Goal: Information Seeking & Learning: Find specific fact

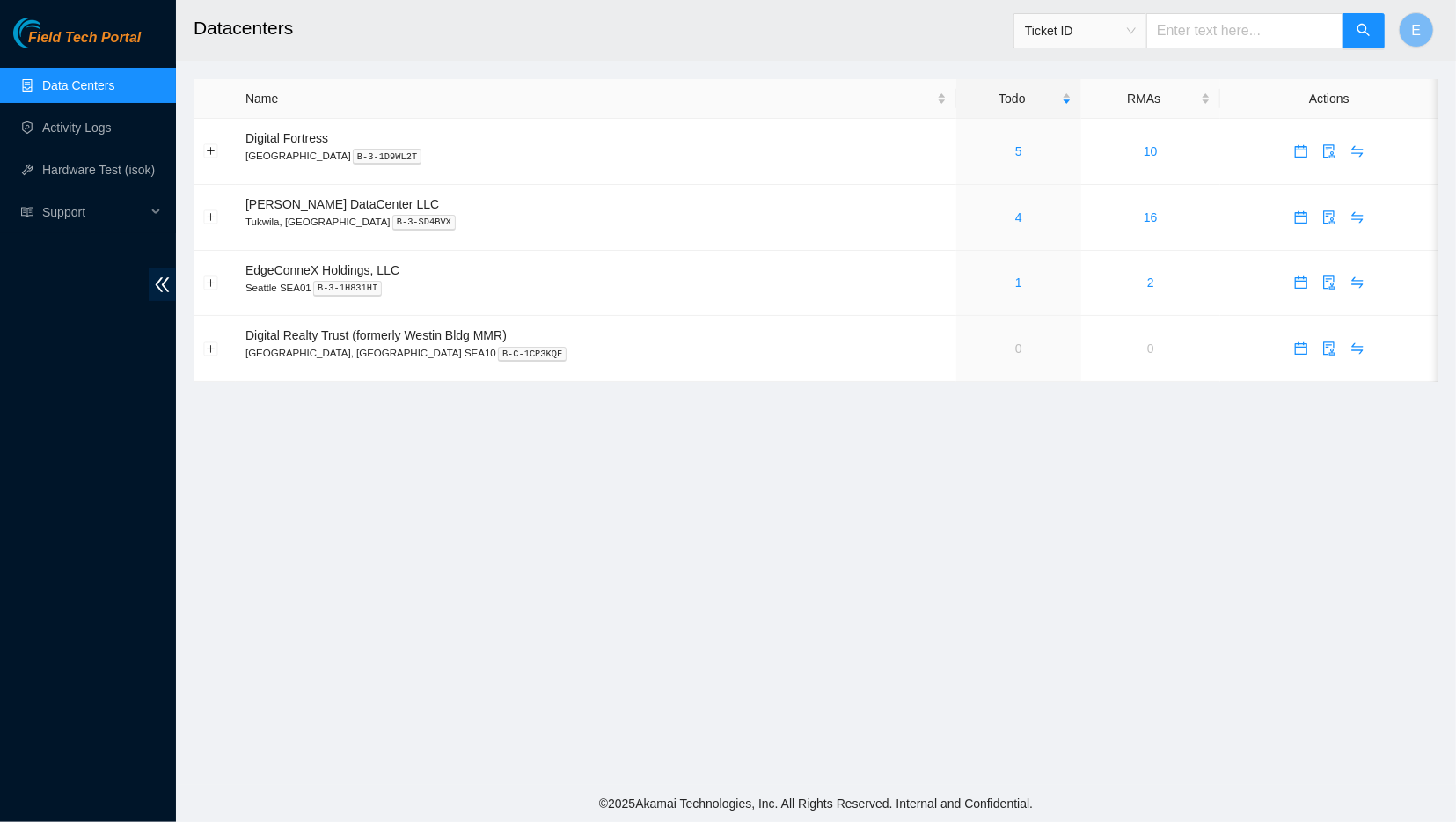
click at [543, 733] on main "Datacenters Ticket ID E Name Todo RMAs Actions Digital Fortress Seattle B-3-1D9…" at bounding box center [816, 393] width 1280 height 785
click at [1016, 215] on link "4" at bounding box center [1019, 218] width 7 height 14
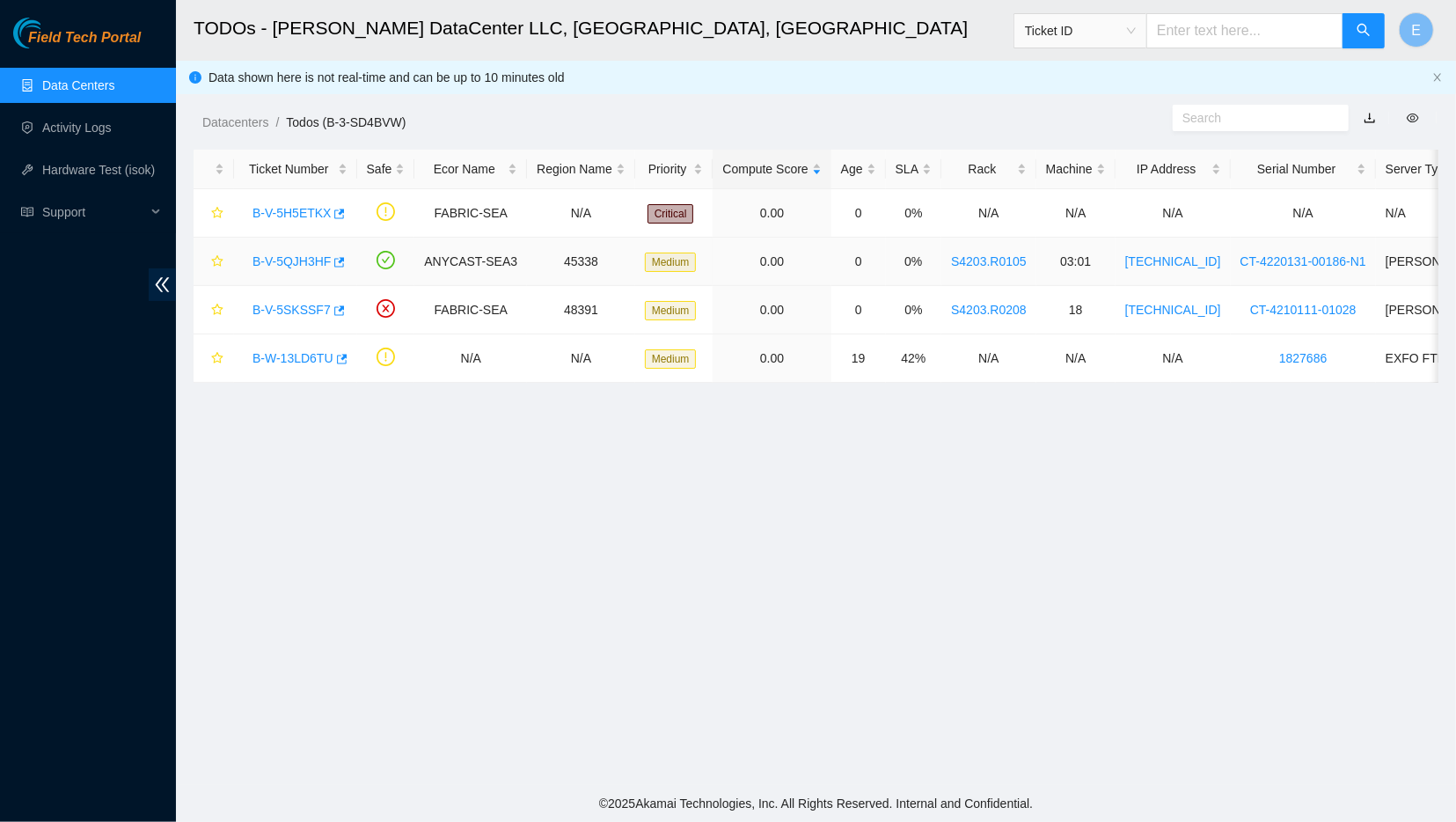
click at [309, 262] on link "B-V-5QJH3HF" at bounding box center [291, 262] width 78 height 14
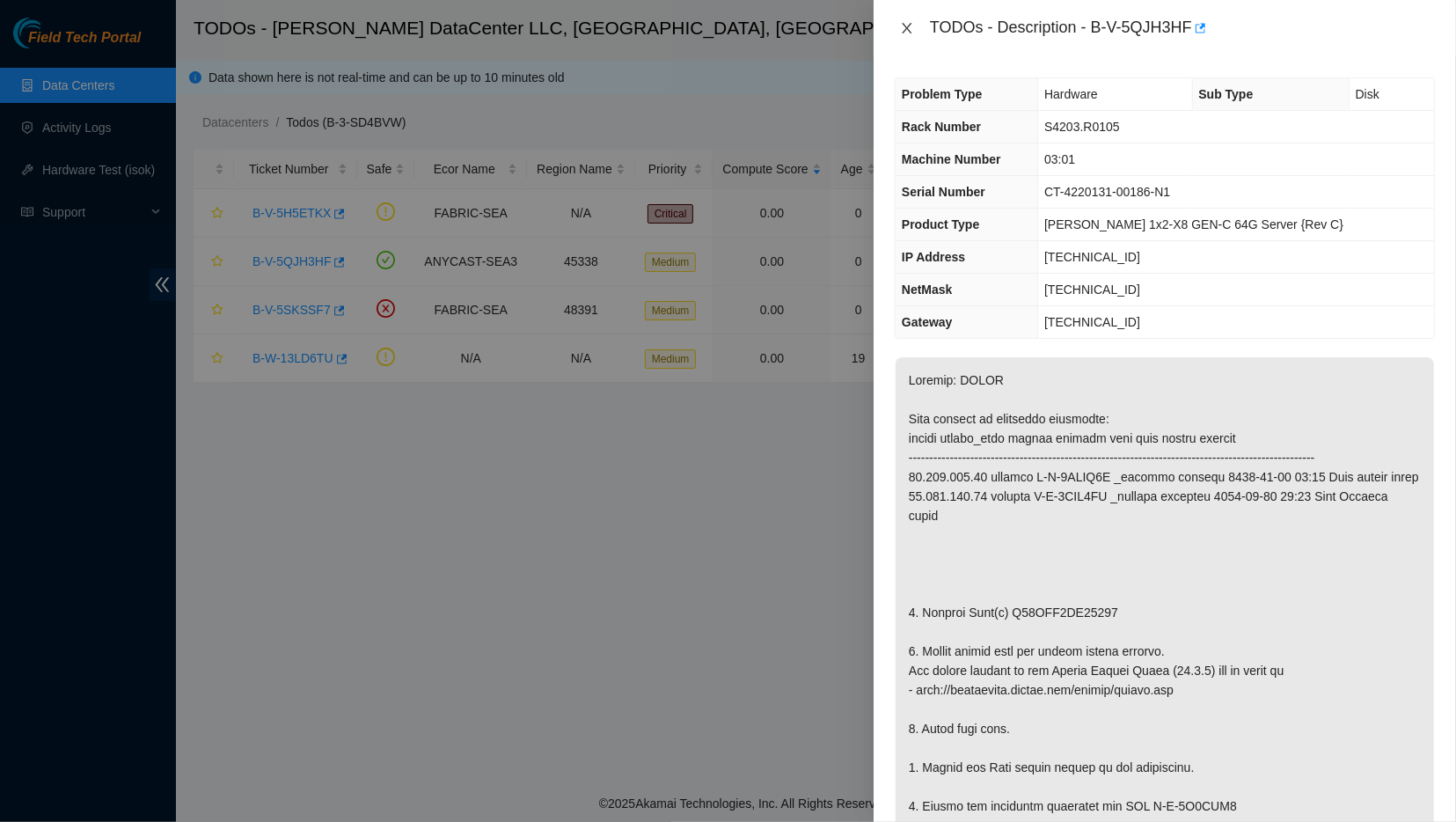
click at [907, 26] on icon "close" at bounding box center [906, 29] width 10 height 11
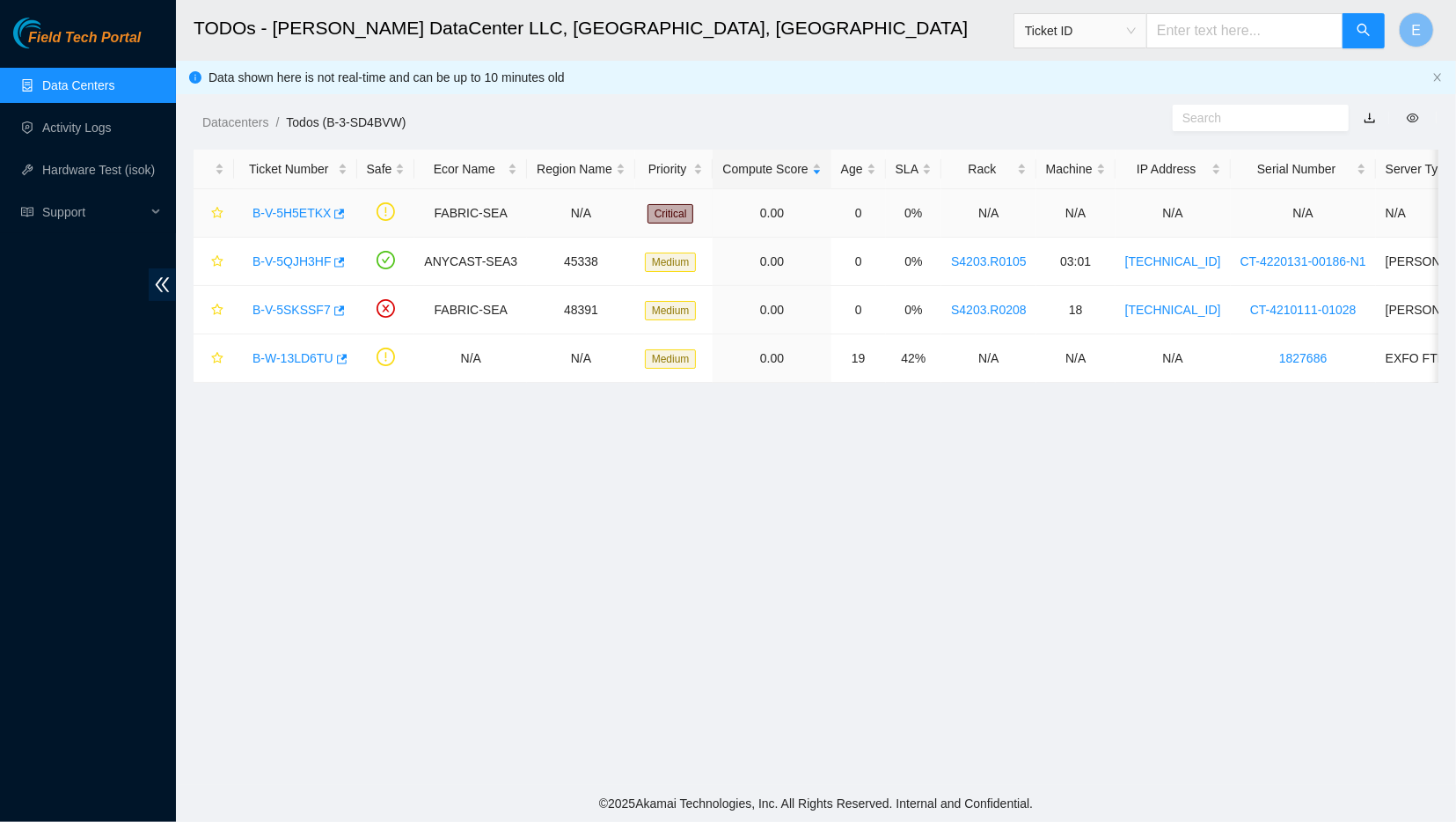
click at [291, 212] on link "B-V-5H5ETKX" at bounding box center [291, 213] width 78 height 14
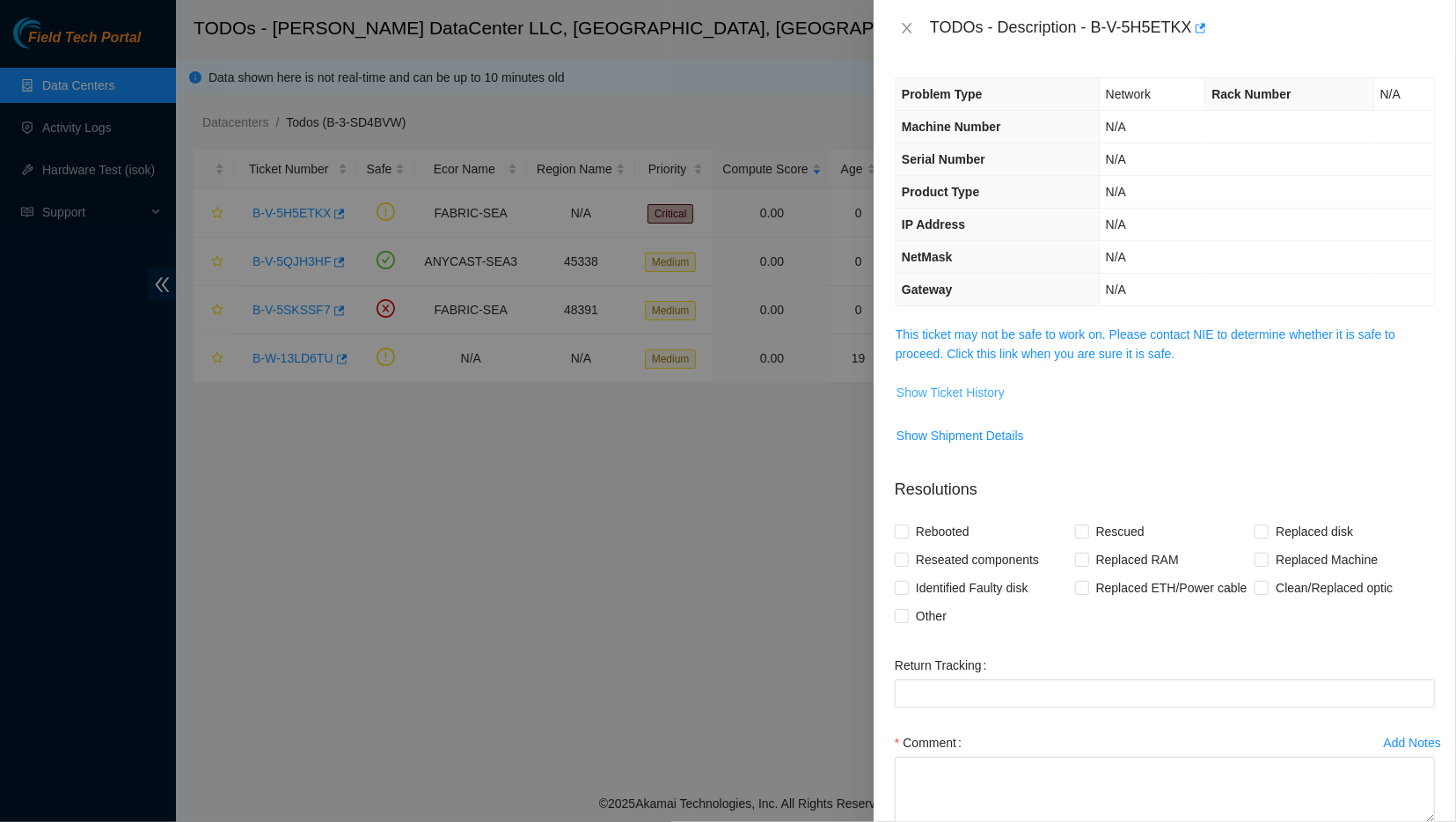
click at [952, 384] on span "Show Ticket History" at bounding box center [950, 393] width 108 height 20
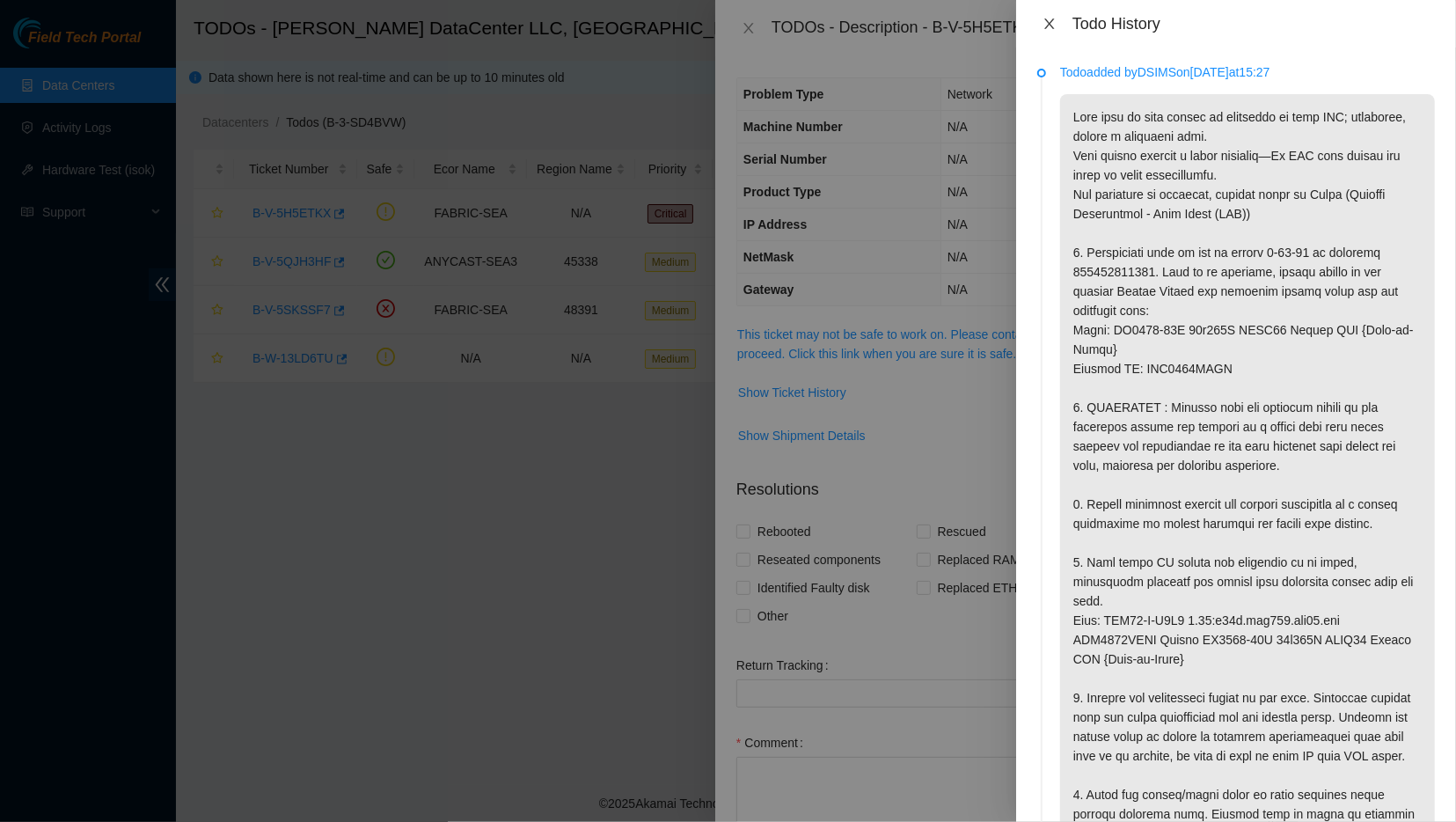
click at [1043, 27] on icon "close" at bounding box center [1050, 24] width 14 height 14
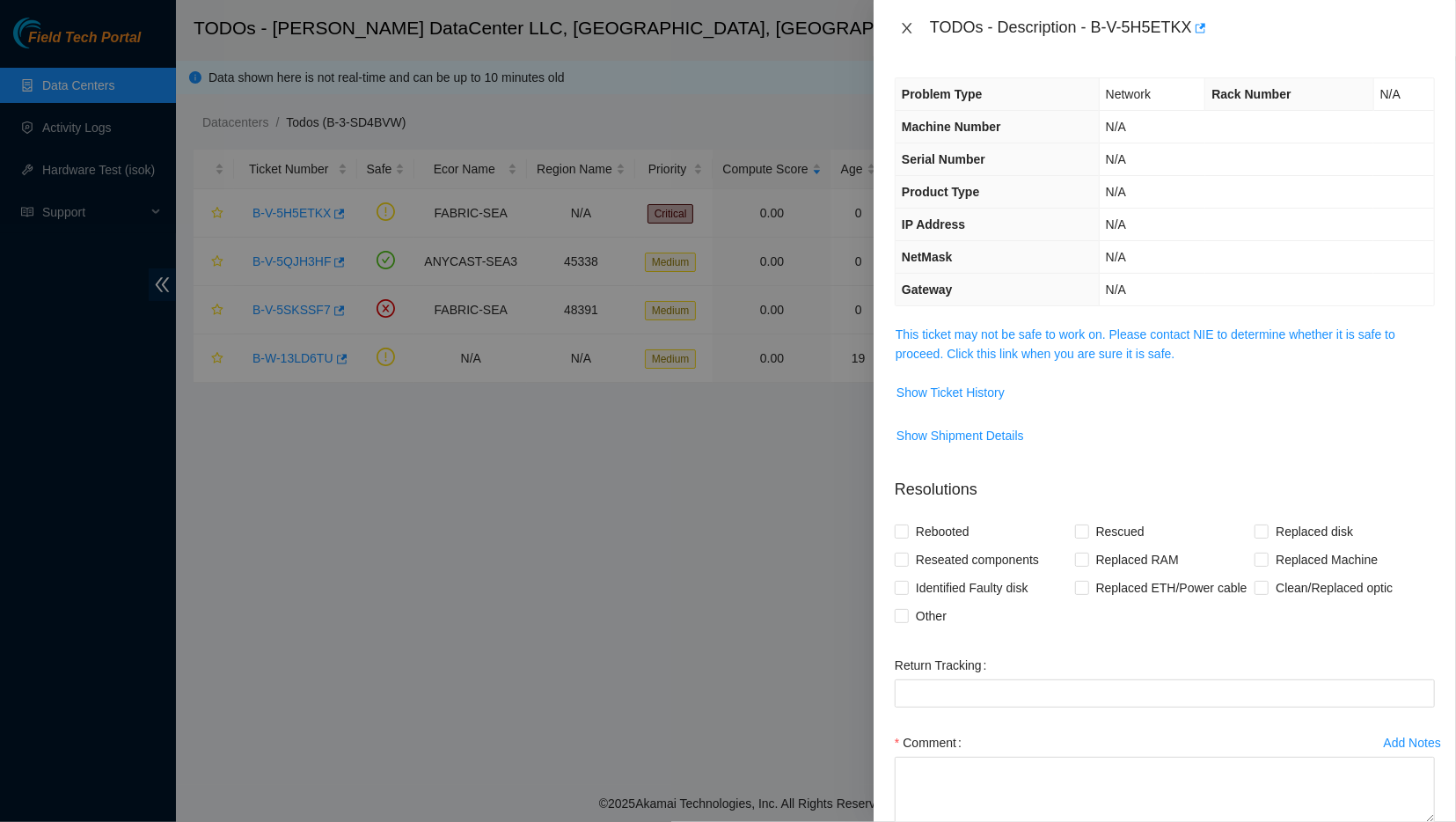
click at [908, 32] on icon "close" at bounding box center [907, 29] width 14 height 14
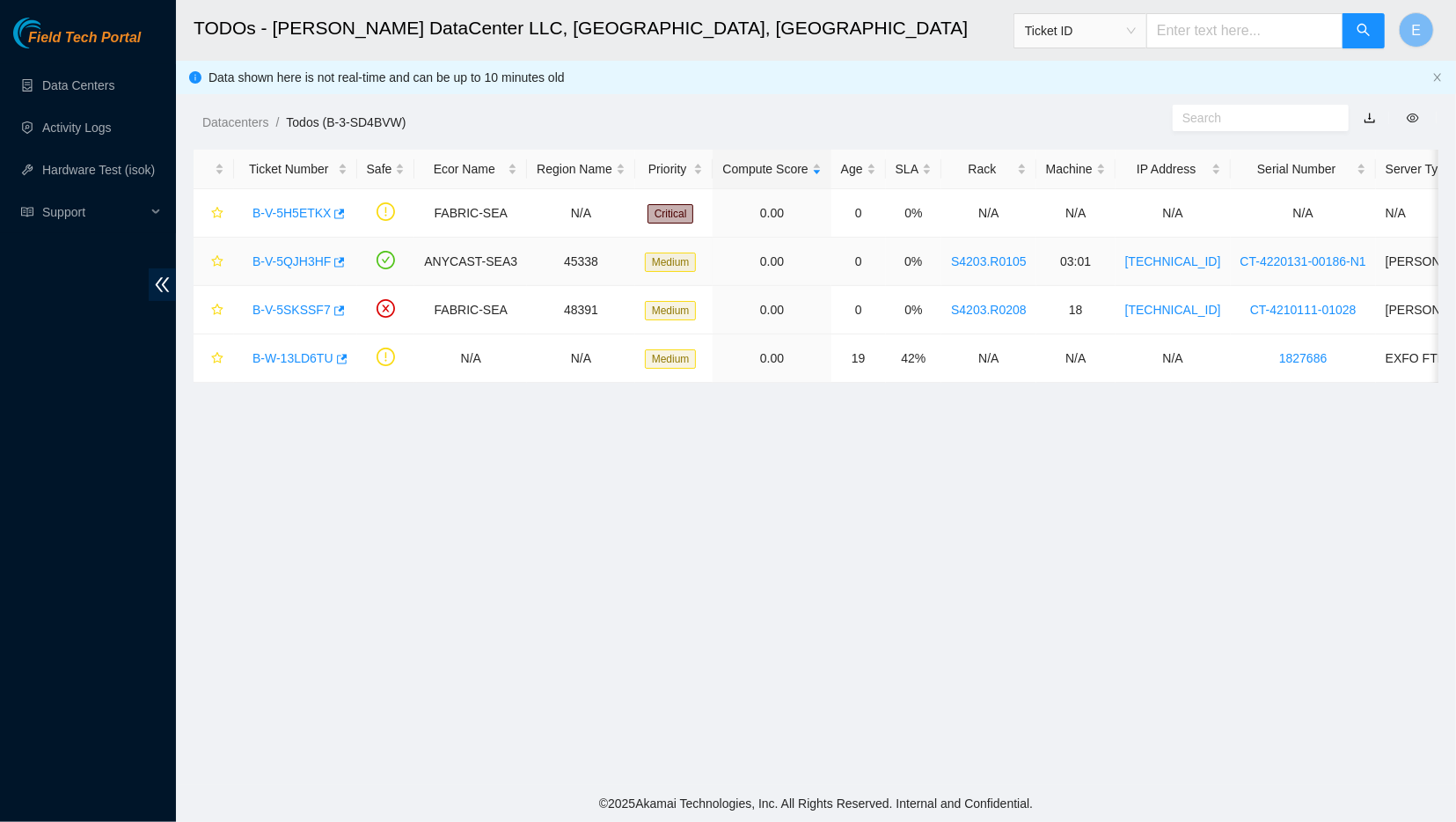
click at [277, 256] on link "B-V-5QJH3HF" at bounding box center [291, 262] width 78 height 14
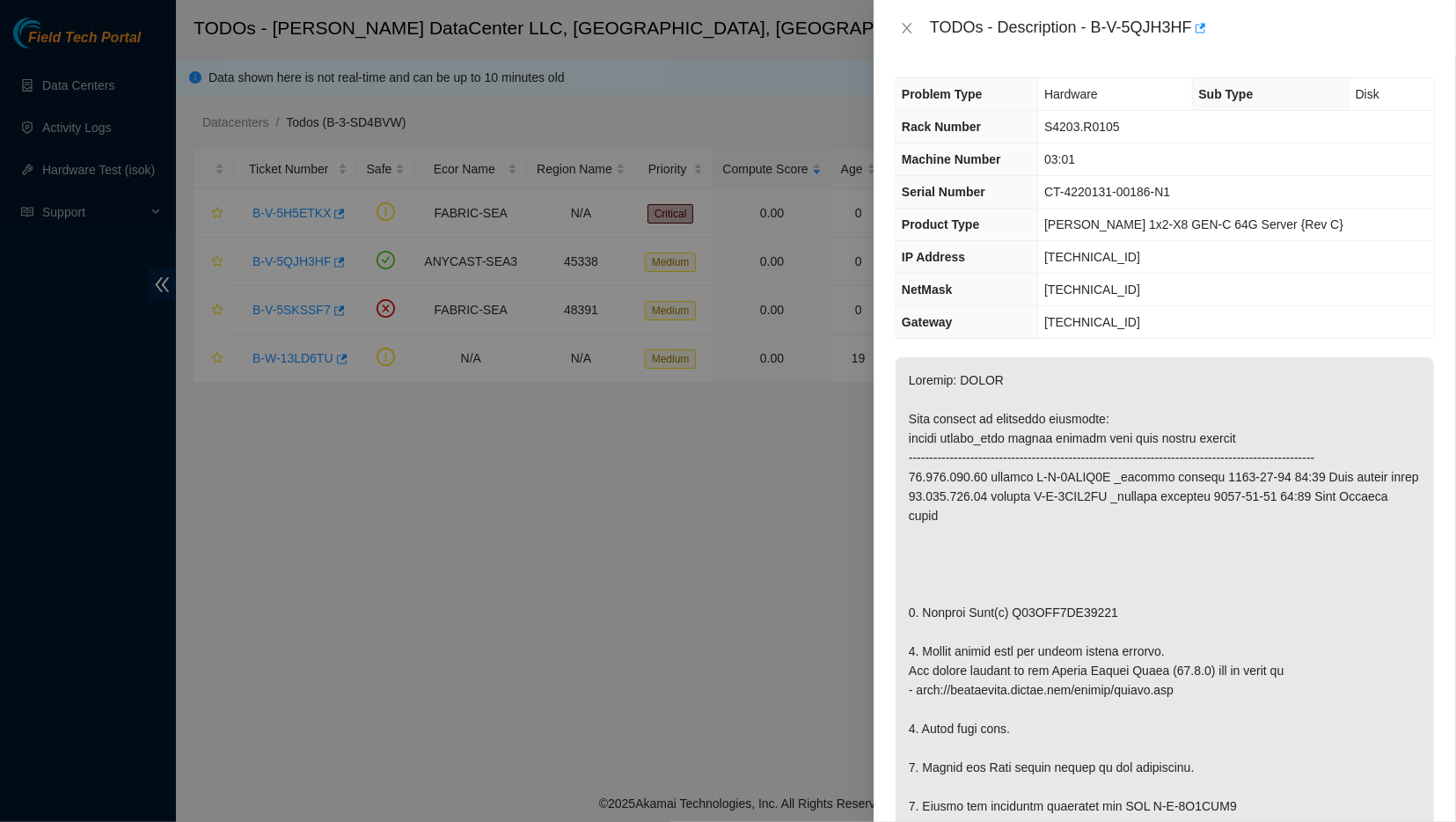
click at [888, 50] on div "TODOs - Description - B-V-5QJH3HF" at bounding box center [1166, 28] width 583 height 56
click at [898, 32] on button "Close" at bounding box center [906, 29] width 24 height 17
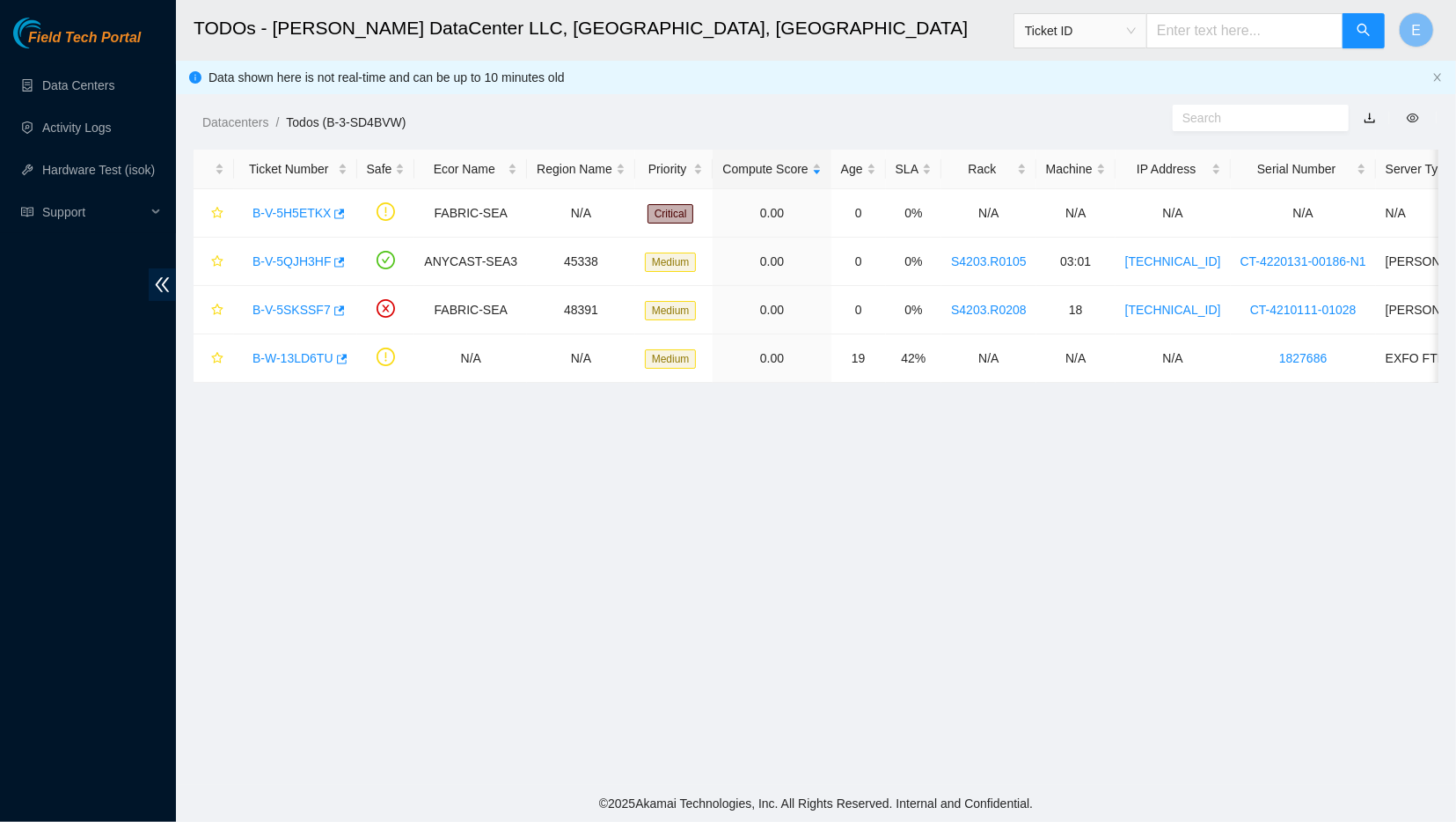
click at [176, 376] on main "TODOs - [PERSON_NAME] DataCenter LLC, [GEOGRAPHIC_DATA], [GEOGRAPHIC_DATA] Tick…" at bounding box center [816, 393] width 1280 height 785
click at [293, 263] on link "B-V-5QJH3HF" at bounding box center [291, 262] width 78 height 14
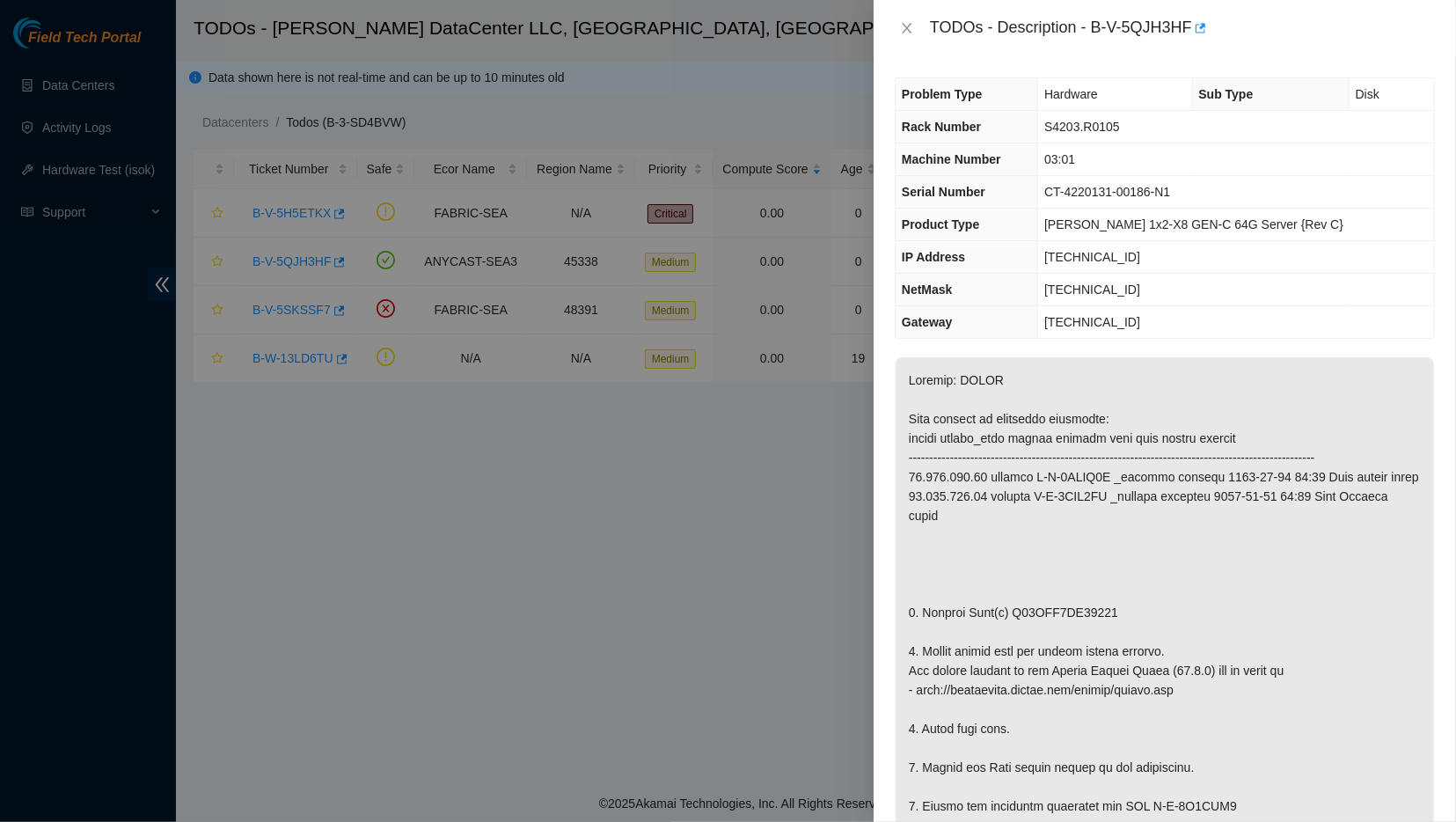
click at [741, 500] on div at bounding box center [728, 411] width 1456 height 822
click at [904, 24] on icon "close" at bounding box center [907, 29] width 14 height 14
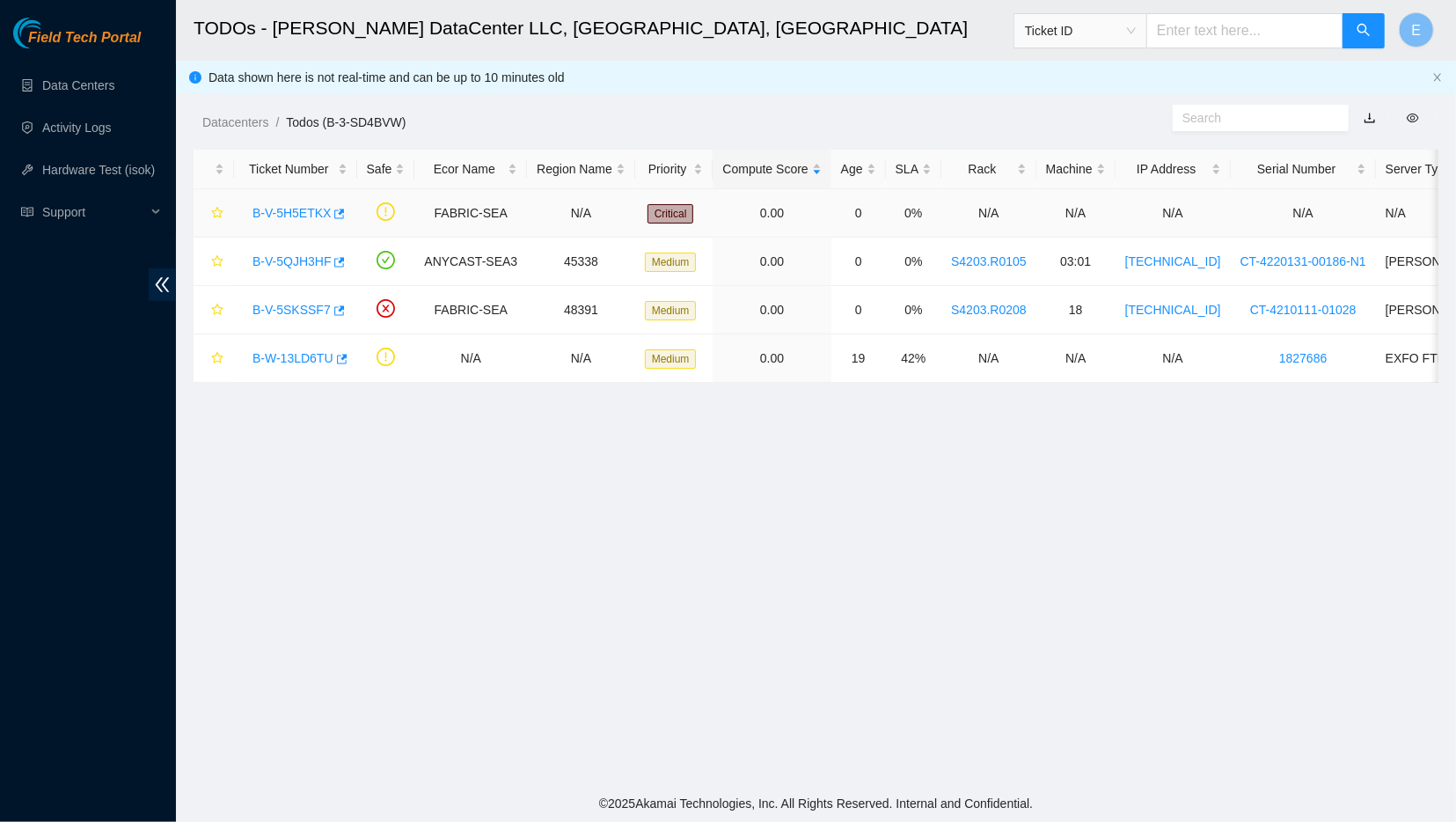
click at [255, 212] on link "B-V-5H5ETKX" at bounding box center [291, 213] width 78 height 14
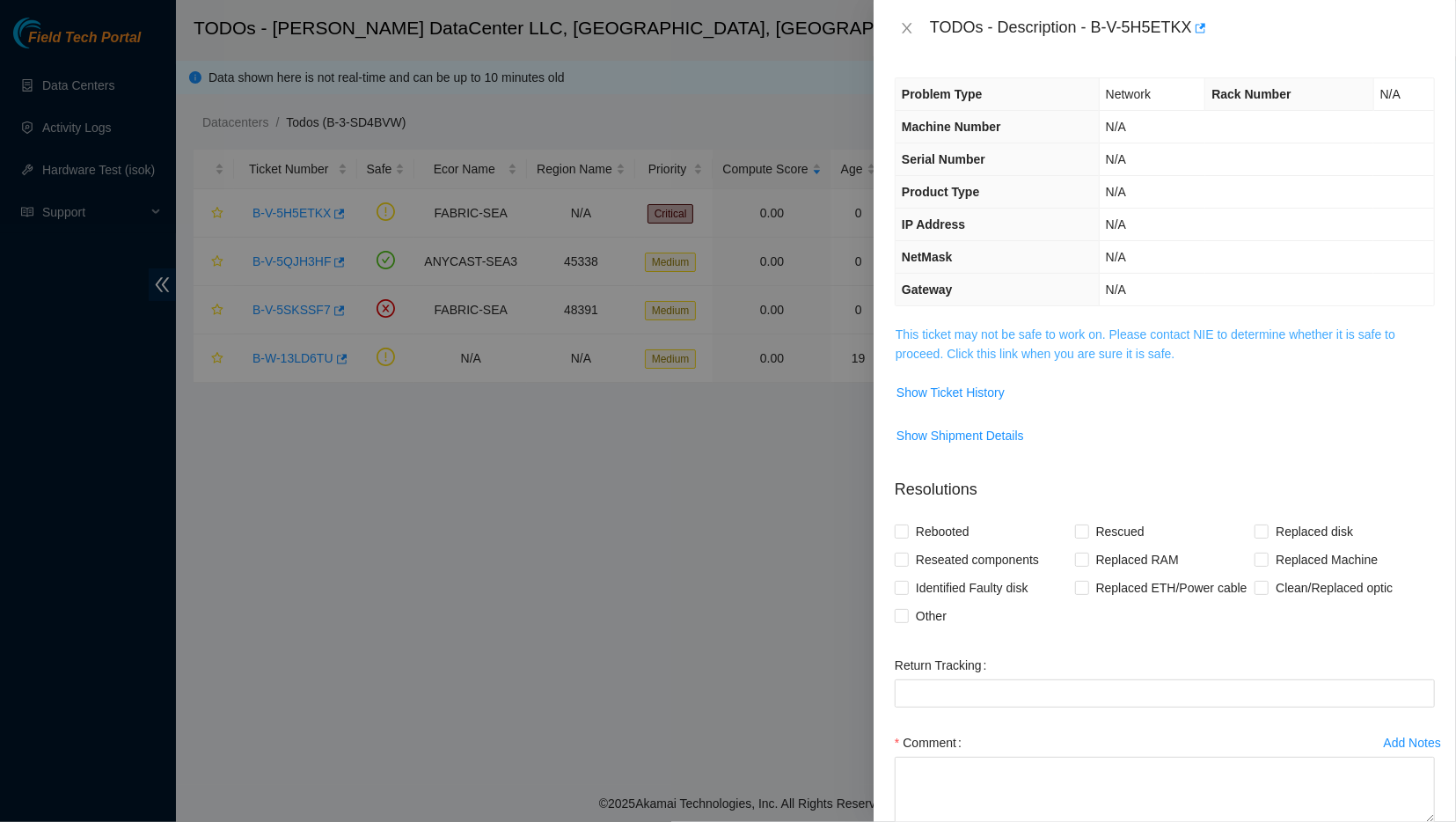
click at [979, 350] on link "This ticket may not be safe to work on. Please contact NIE to determine whether…" at bounding box center [1146, 343] width 500 height 33
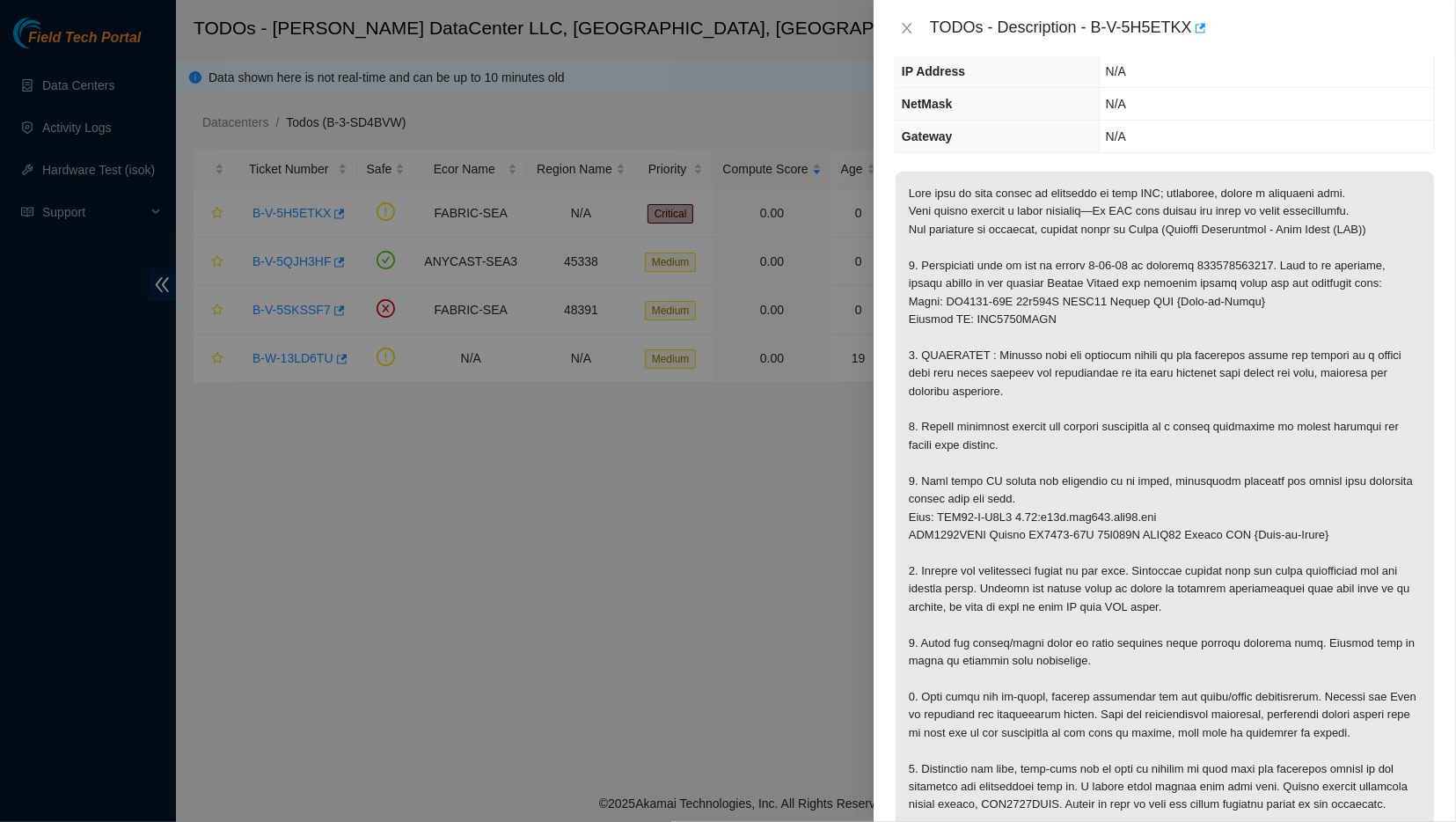
scroll to position [151, 0]
click at [418, 462] on div at bounding box center [728, 411] width 1456 height 822
click at [902, 30] on icon "close" at bounding box center [907, 29] width 14 height 14
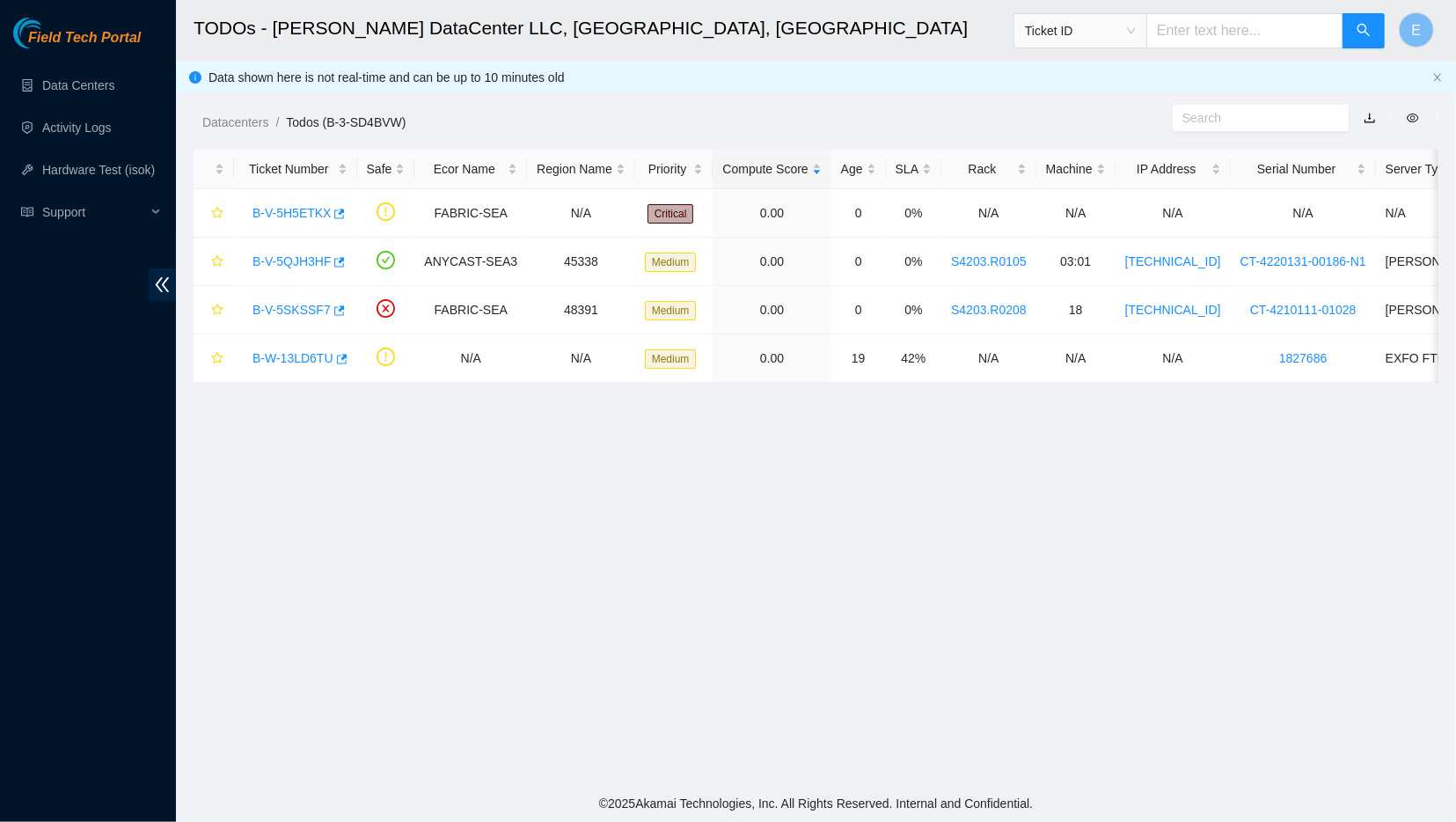
scroll to position [139, 0]
click at [299, 265] on link "B-V-5QJH3HF" at bounding box center [291, 262] width 78 height 14
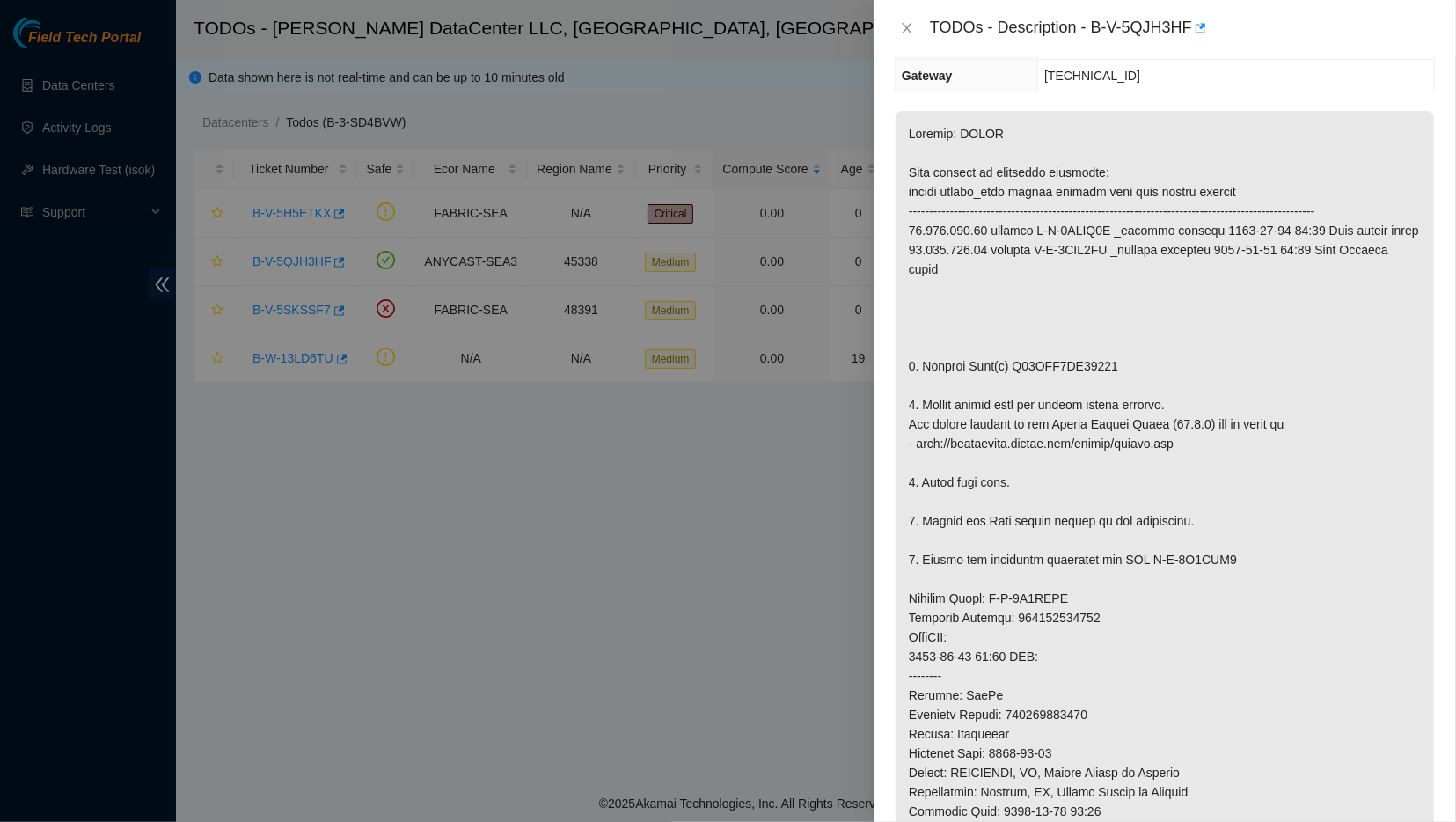
scroll to position [201, 0]
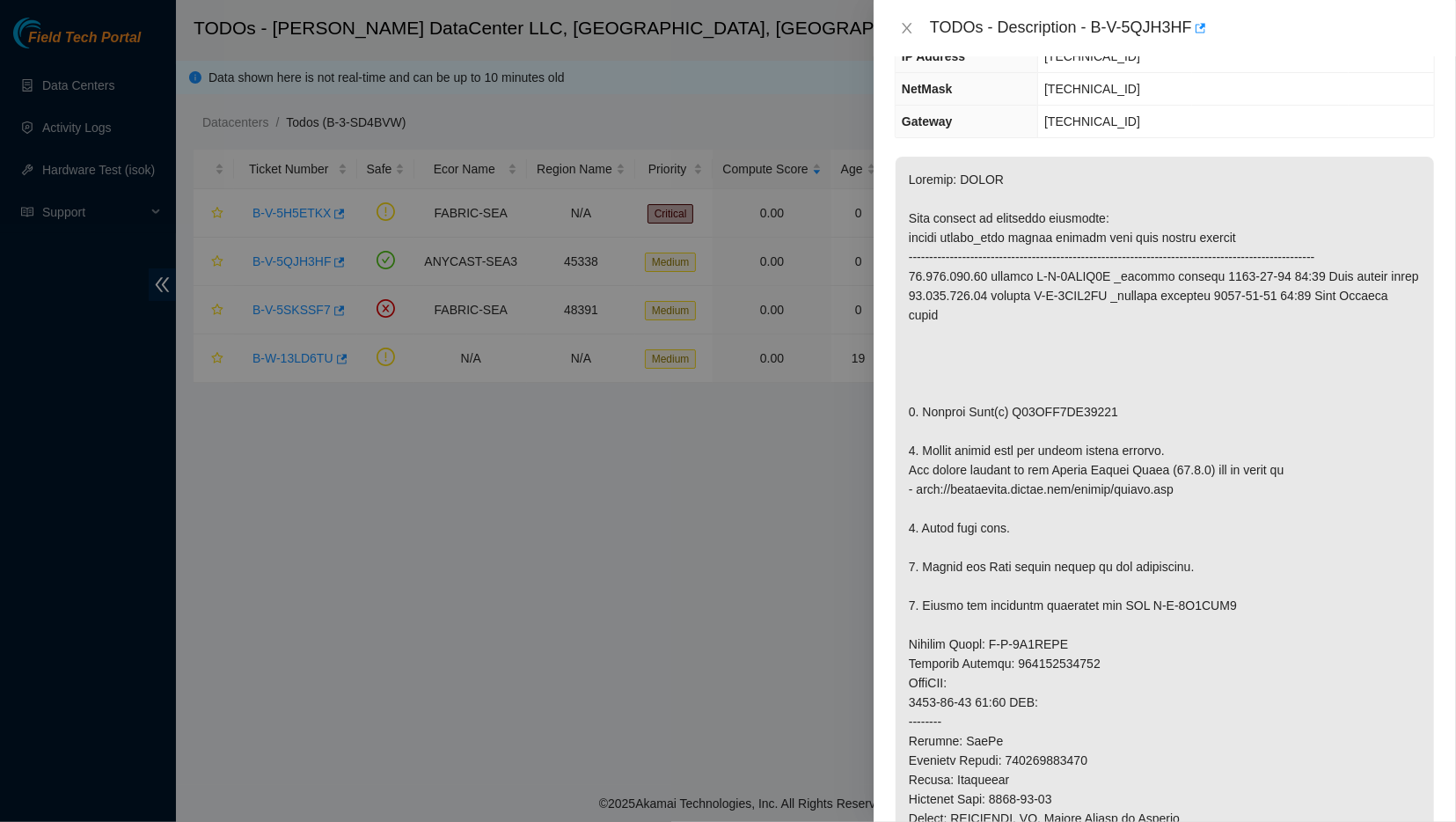
click at [779, 653] on div at bounding box center [728, 411] width 1456 height 822
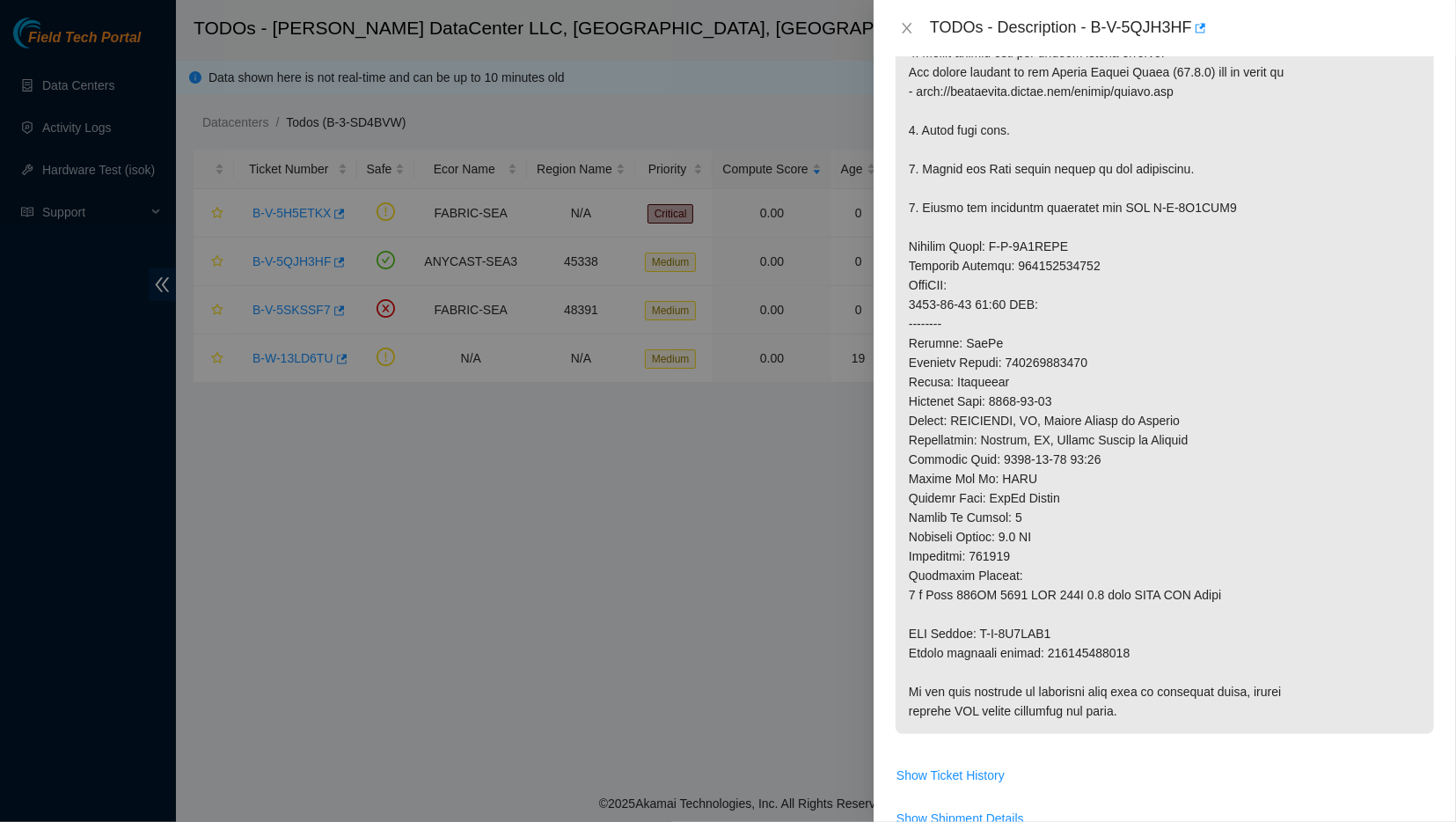
scroll to position [597, 0]
click at [738, 491] on div at bounding box center [728, 411] width 1456 height 822
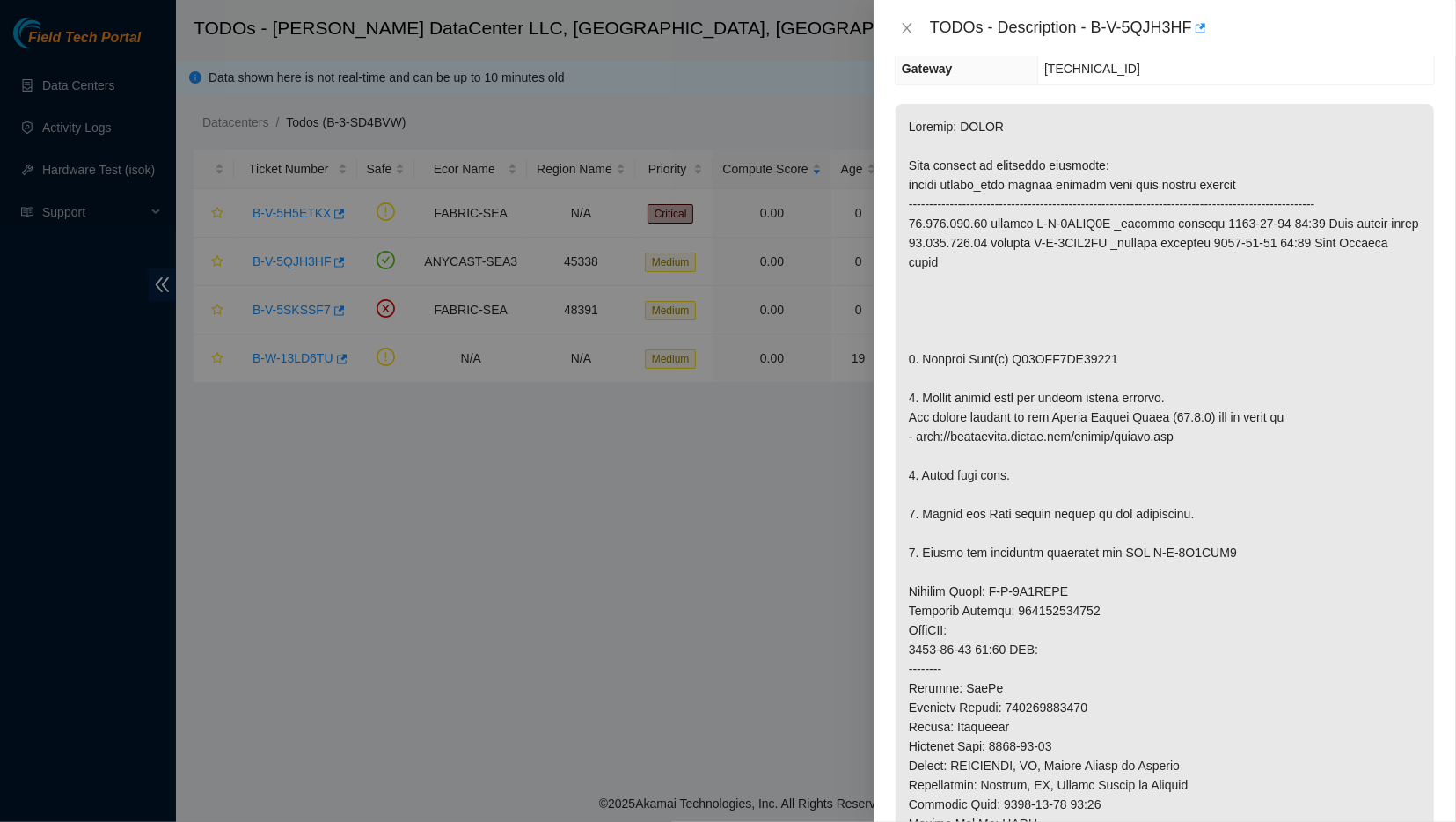
scroll to position [253, 0]
click at [569, 554] on div at bounding box center [728, 411] width 1456 height 822
click at [911, 25] on icon "close" at bounding box center [907, 29] width 14 height 14
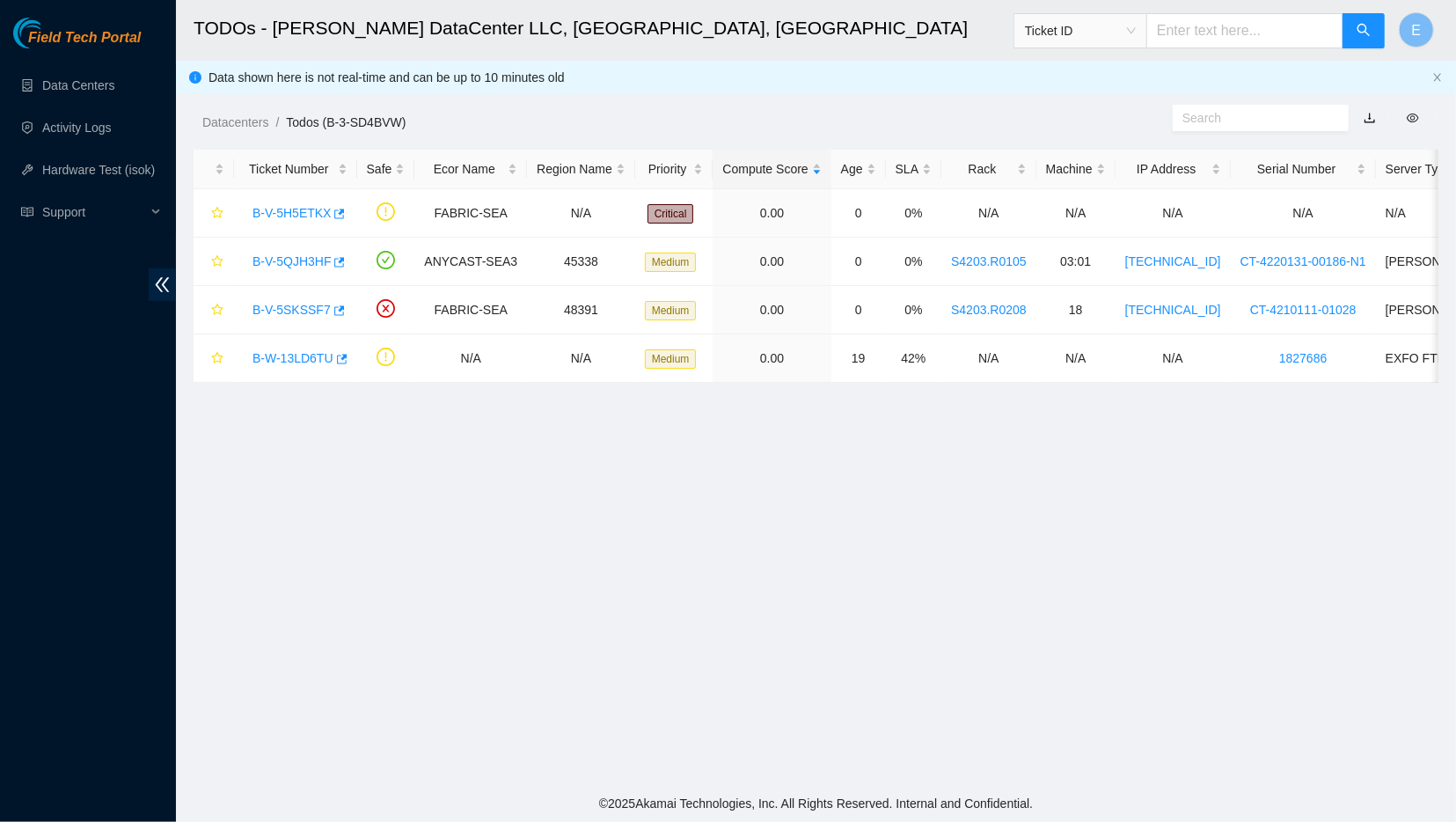
scroll to position [139, 0]
click at [42, 92] on link "Data Centers" at bounding box center [78, 85] width 72 height 14
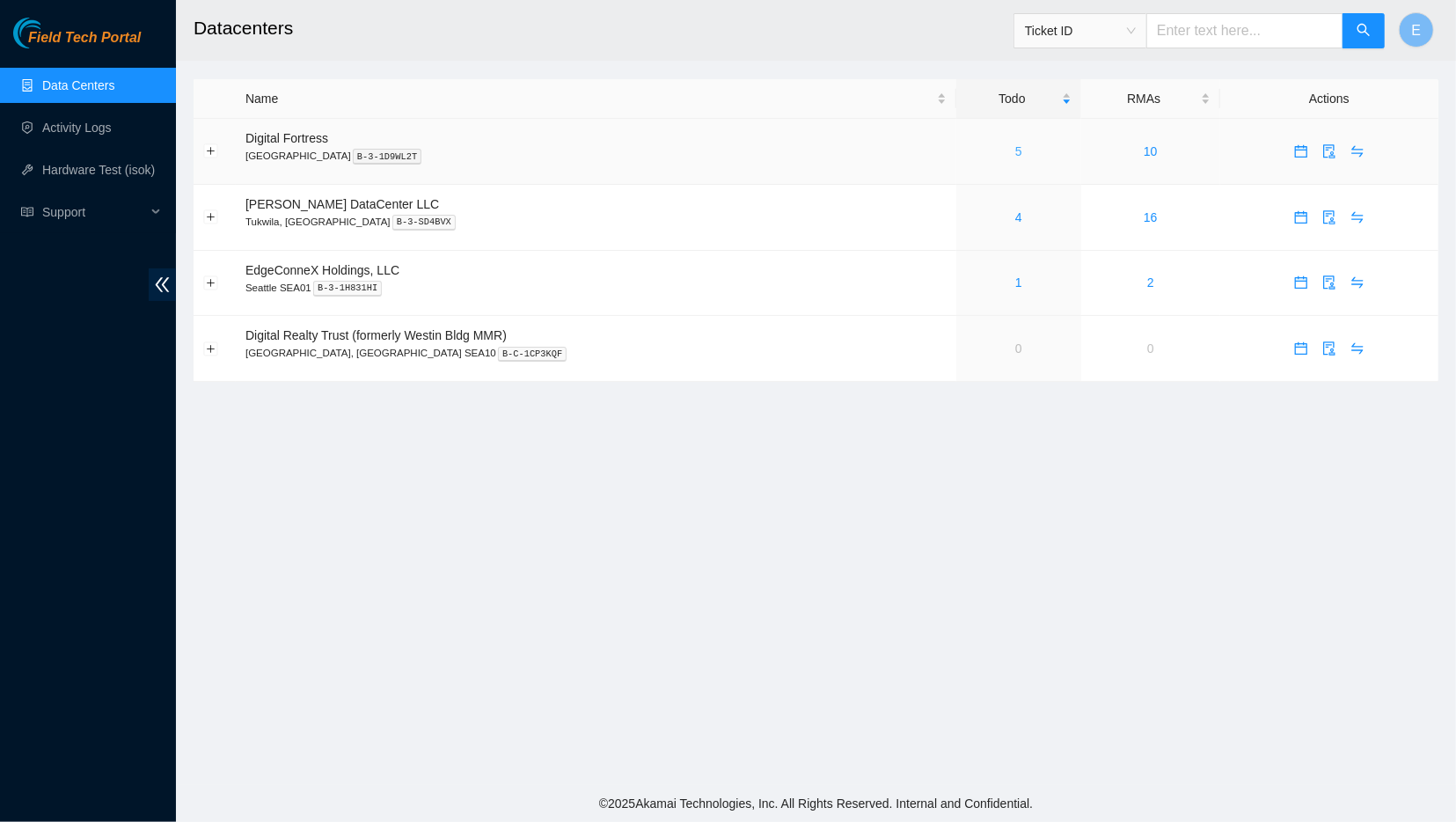
click at [1016, 151] on link "5" at bounding box center [1019, 151] width 7 height 14
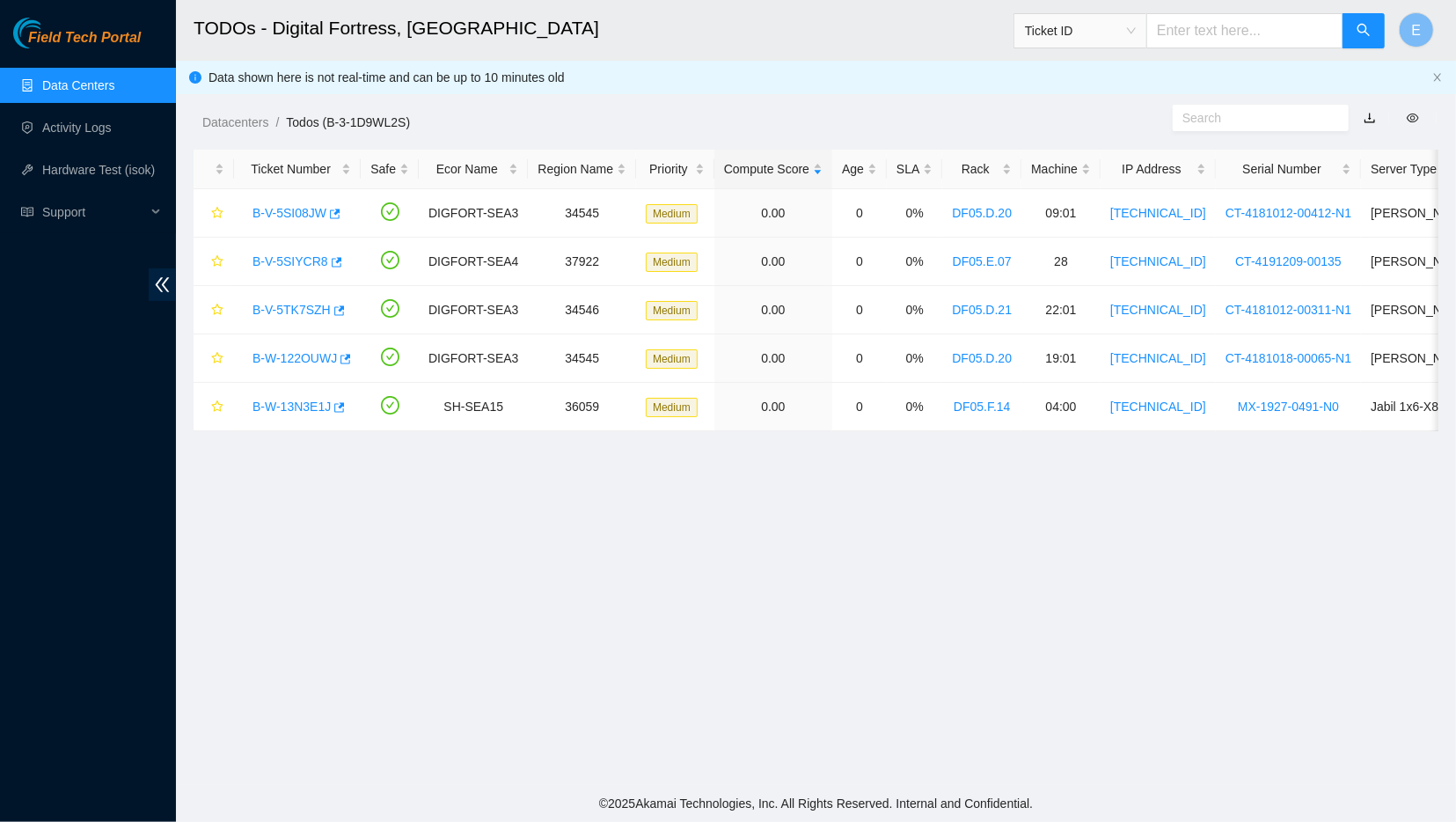
click at [60, 92] on link "Data Centers" at bounding box center [78, 85] width 72 height 14
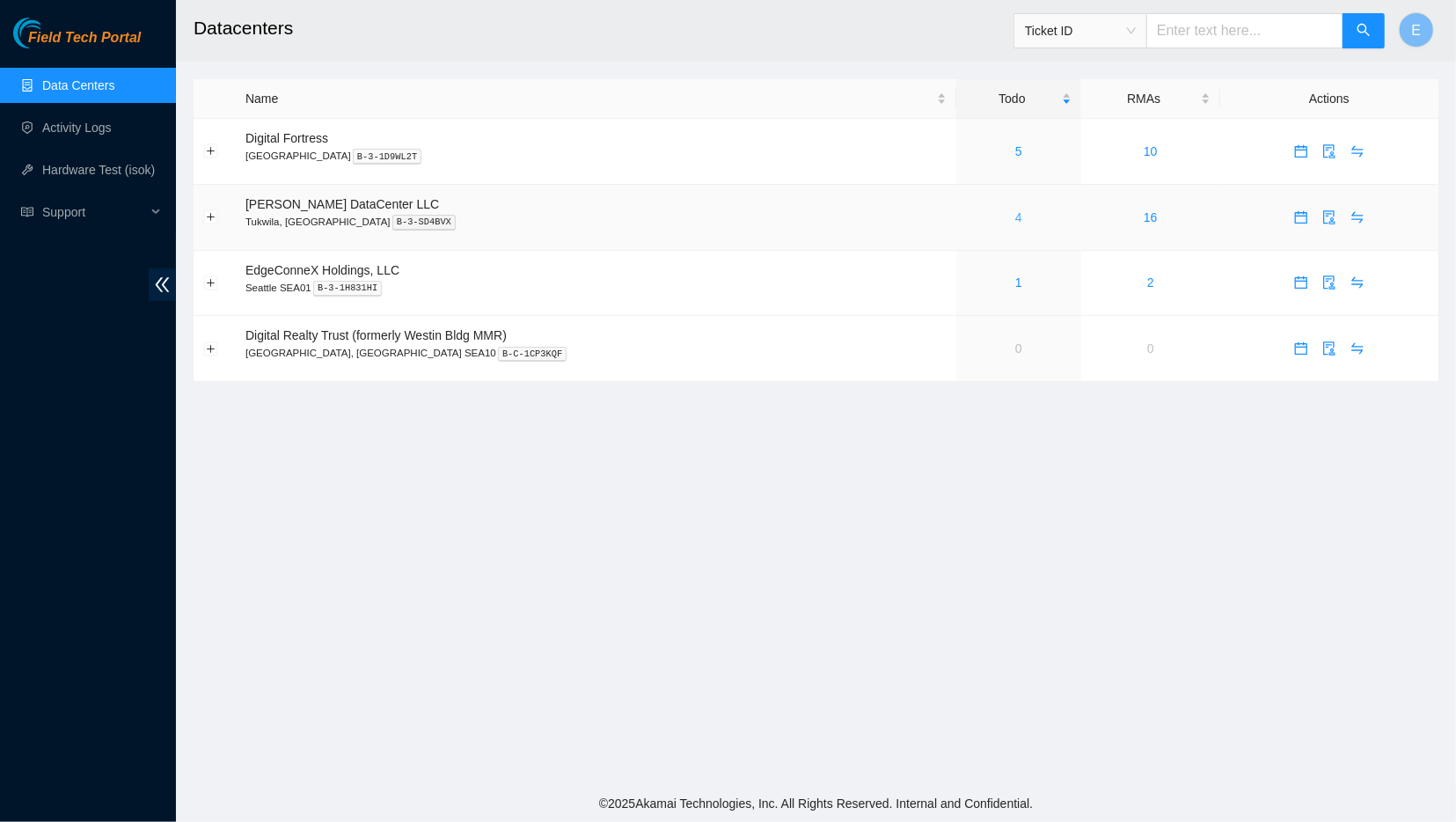
click at [1016, 214] on link "4" at bounding box center [1019, 218] width 7 height 14
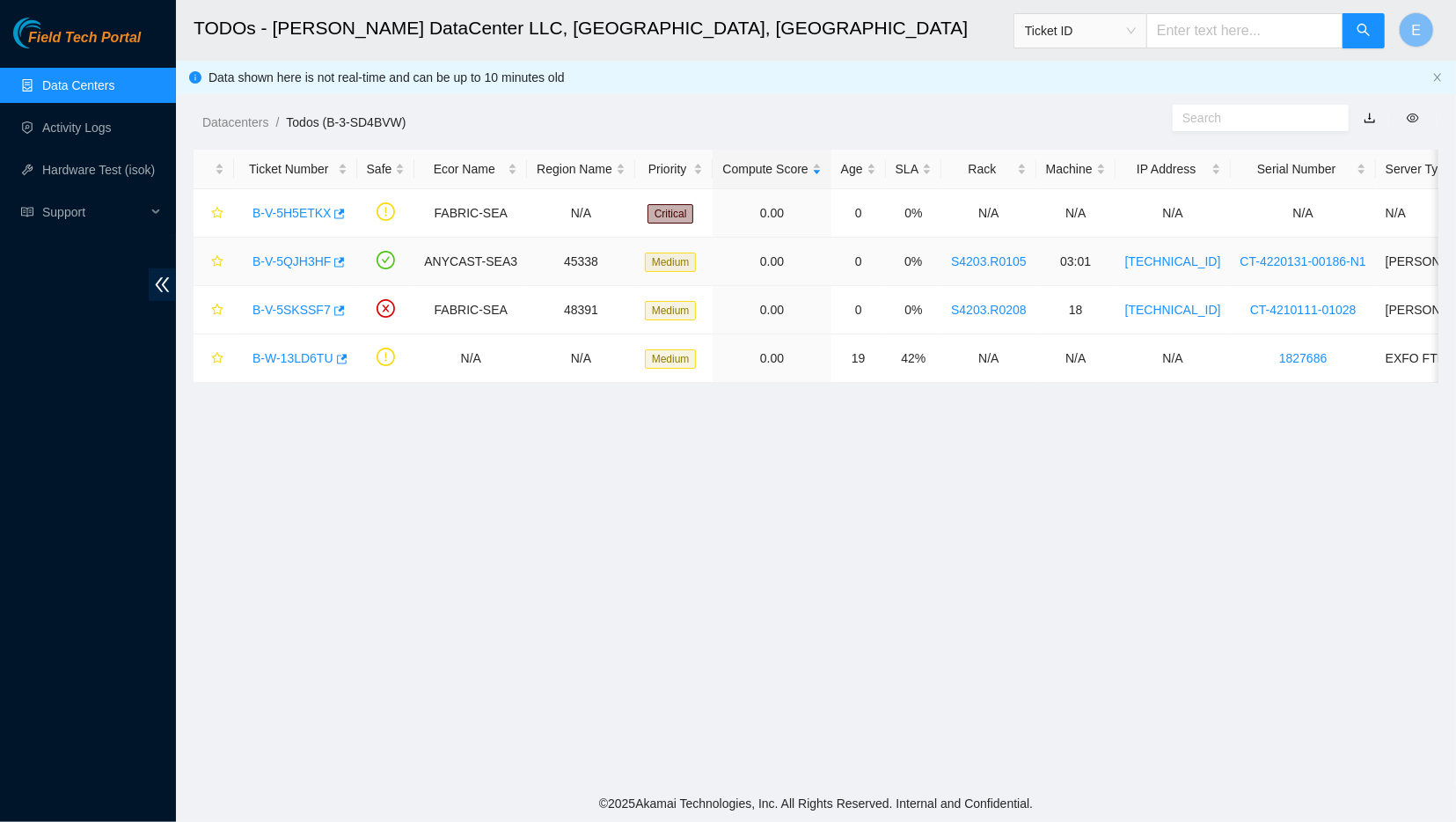
click at [278, 260] on link "B-V-5QJH3HF" at bounding box center [291, 262] width 78 height 14
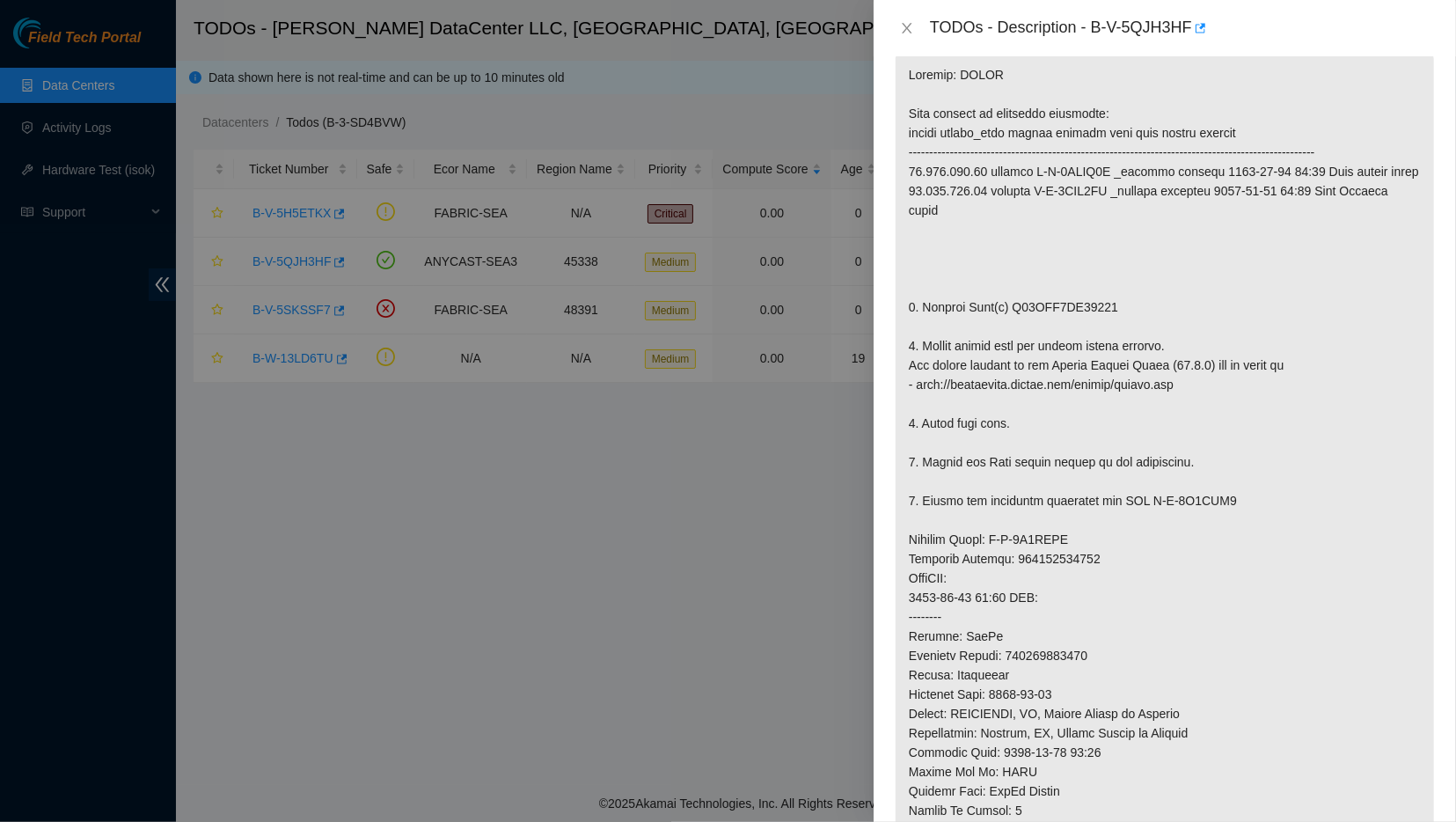
scroll to position [305, 0]
click at [1083, 381] on p at bounding box center [1165, 541] width 539 height 975
drag, startPoint x: 1166, startPoint y: 383, endPoint x: 920, endPoint y: 381, distance: 246.0
click at [920, 381] on p at bounding box center [1165, 541] width 539 height 975
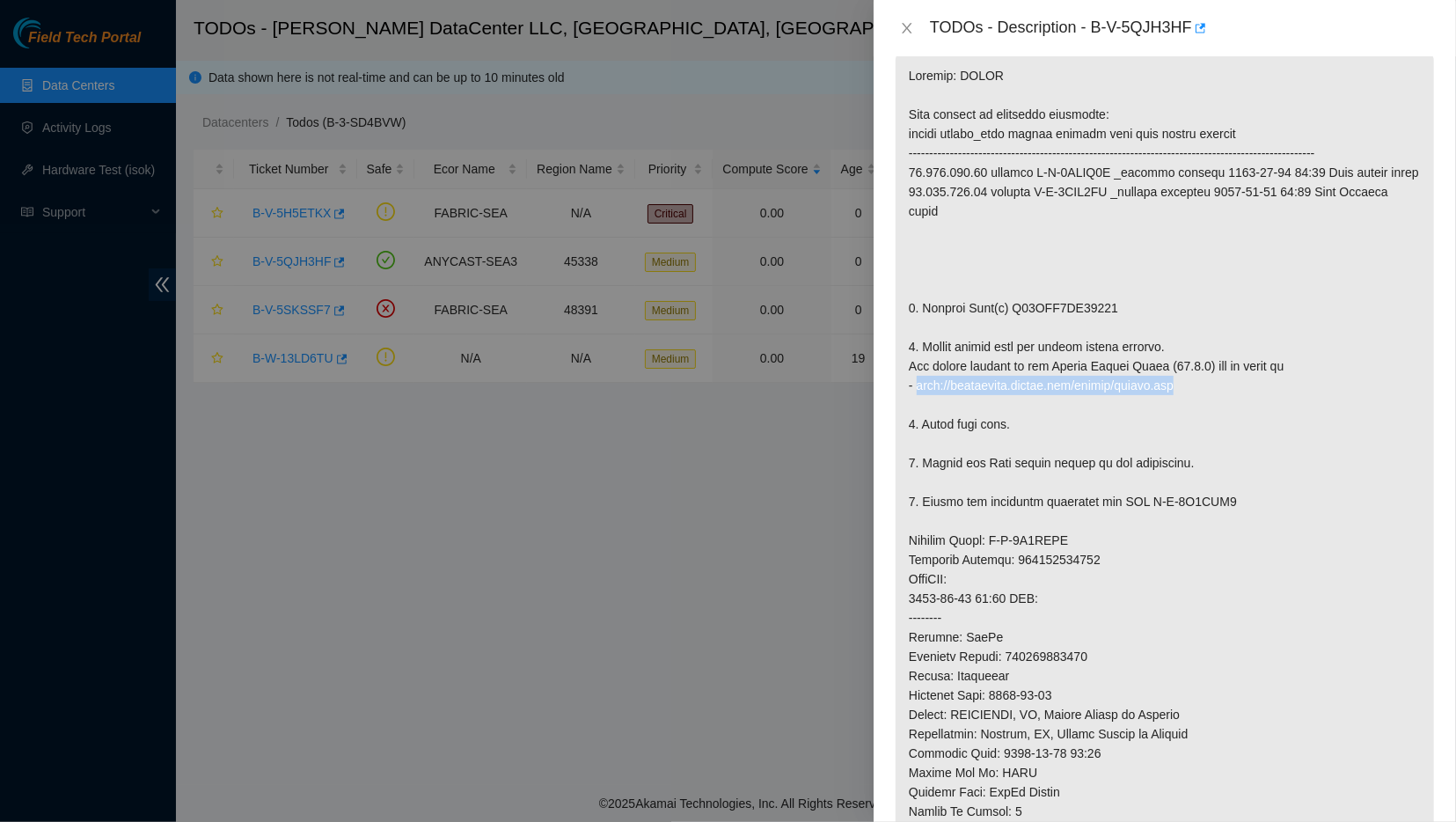
copy p "[URL][DOMAIN_NAME]"
click at [906, 28] on icon "close" at bounding box center [906, 29] width 10 height 11
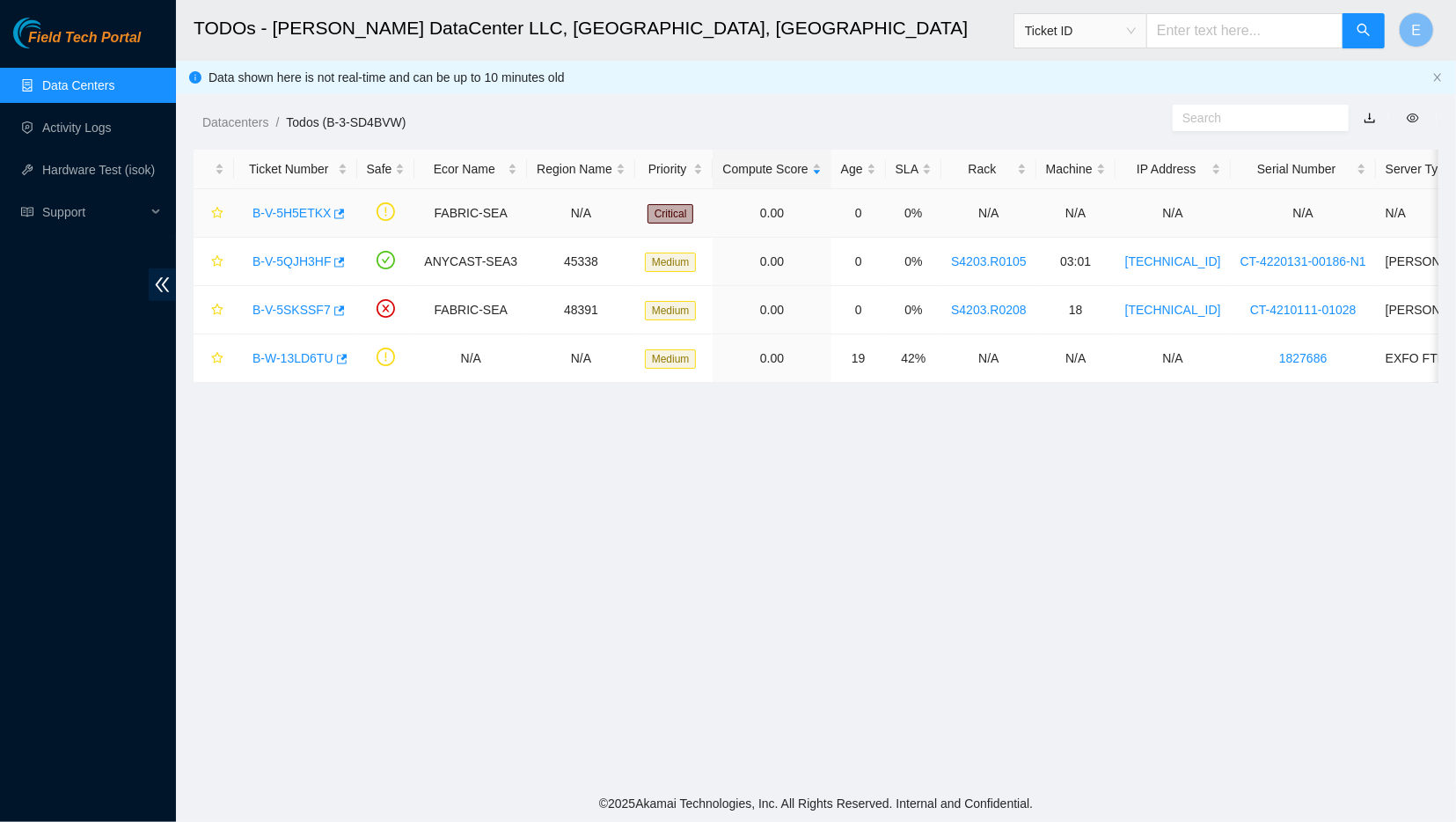
scroll to position [139, 0]
drag, startPoint x: 247, startPoint y: 262, endPoint x: 325, endPoint y: 264, distance: 78.0
click at [325, 264] on div "B-V-5QJH3HF" at bounding box center [296, 261] width 104 height 28
copy link "B-V-5QJH3HF"
click at [286, 262] on link "B-V-5QJH3HF" at bounding box center [291, 262] width 78 height 14
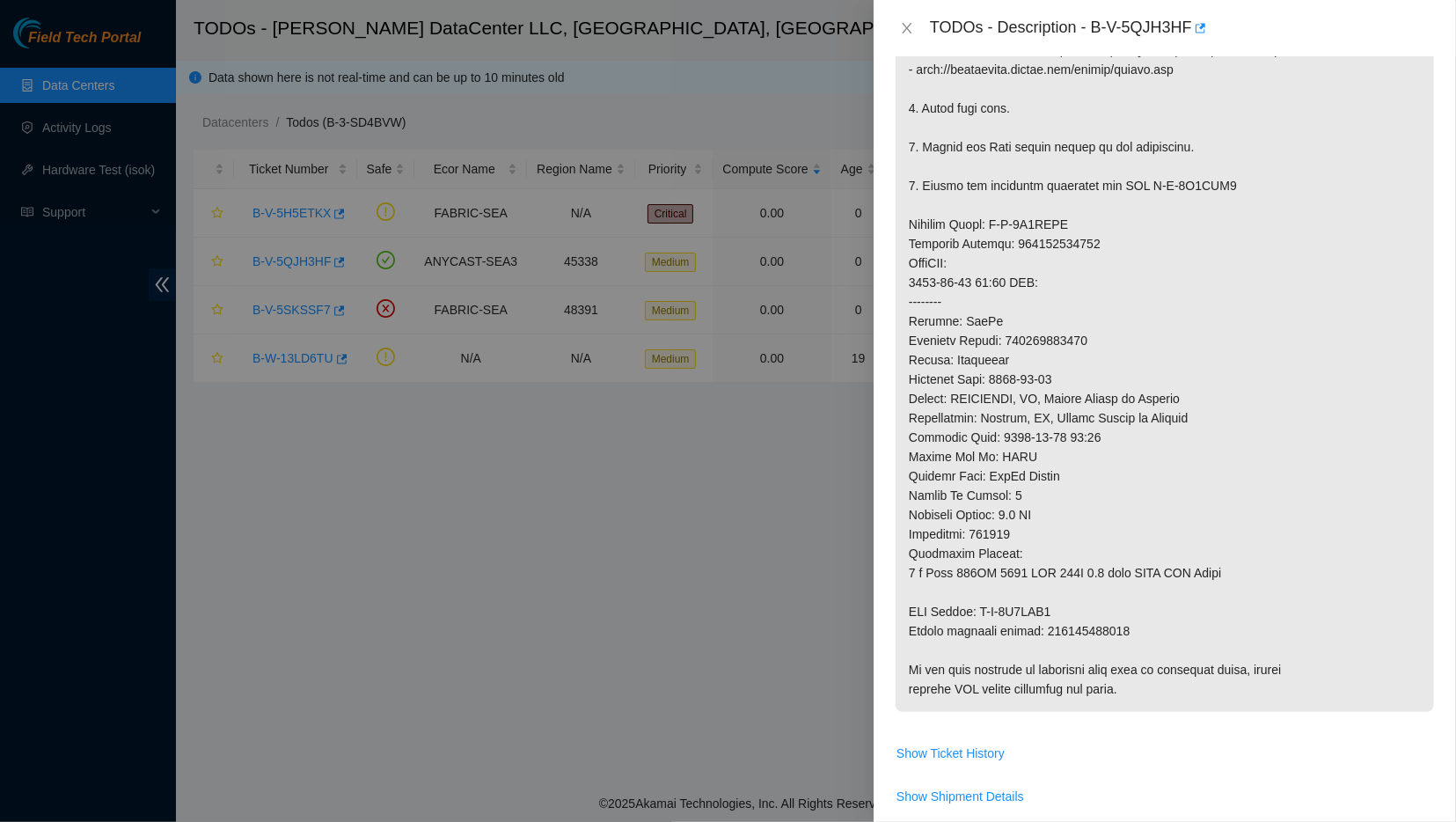
scroll to position [644, 0]
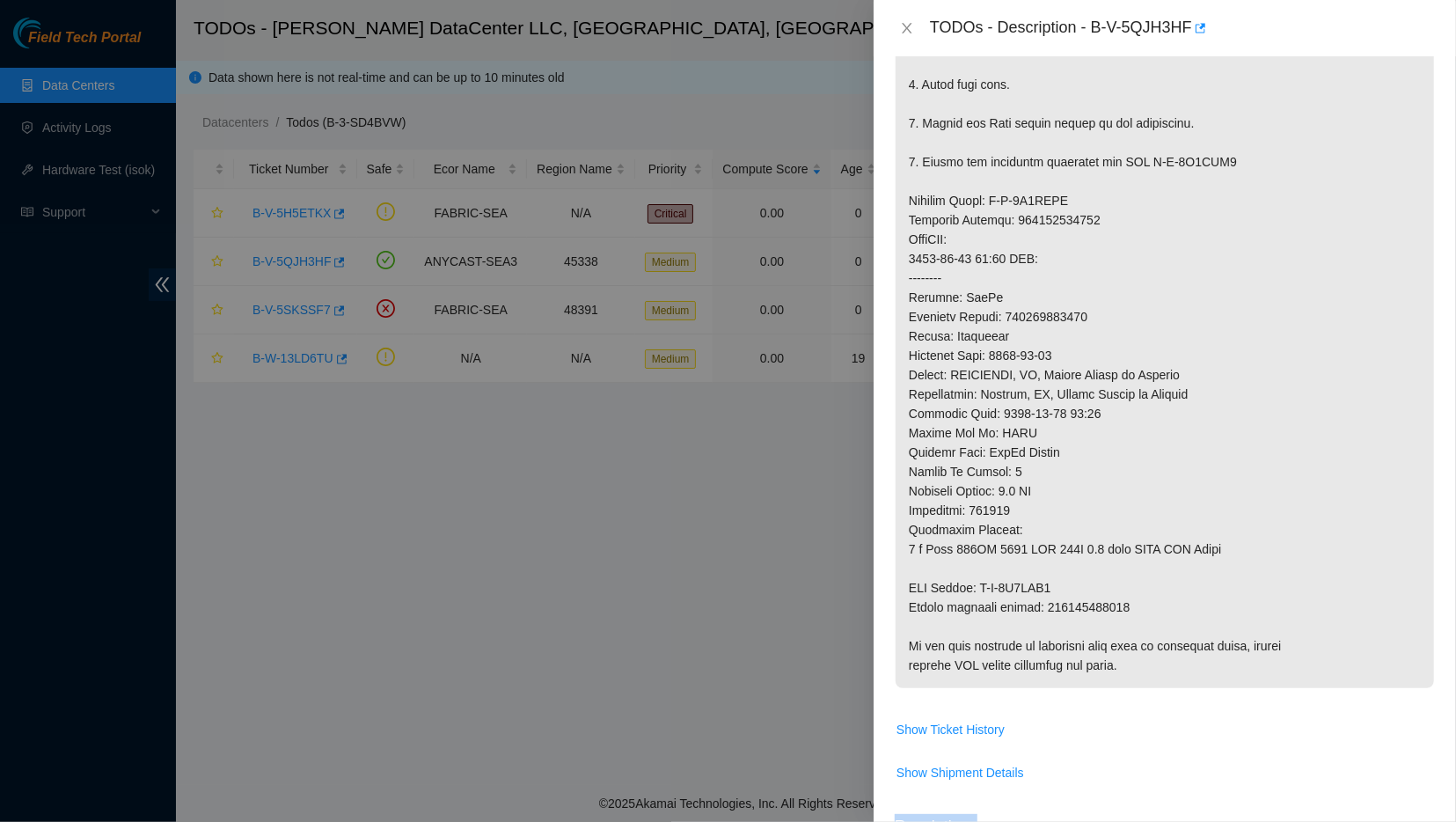
drag, startPoint x: 910, startPoint y: 254, endPoint x: 1153, endPoint y: 685, distance: 494.8
click at [1153, 685] on p at bounding box center [1165, 201] width 539 height 975
copy p "Network: NAMES This machine is currently suspended: target target_type ticket s…"
click at [1257, 378] on p at bounding box center [1165, 201] width 539 height 975
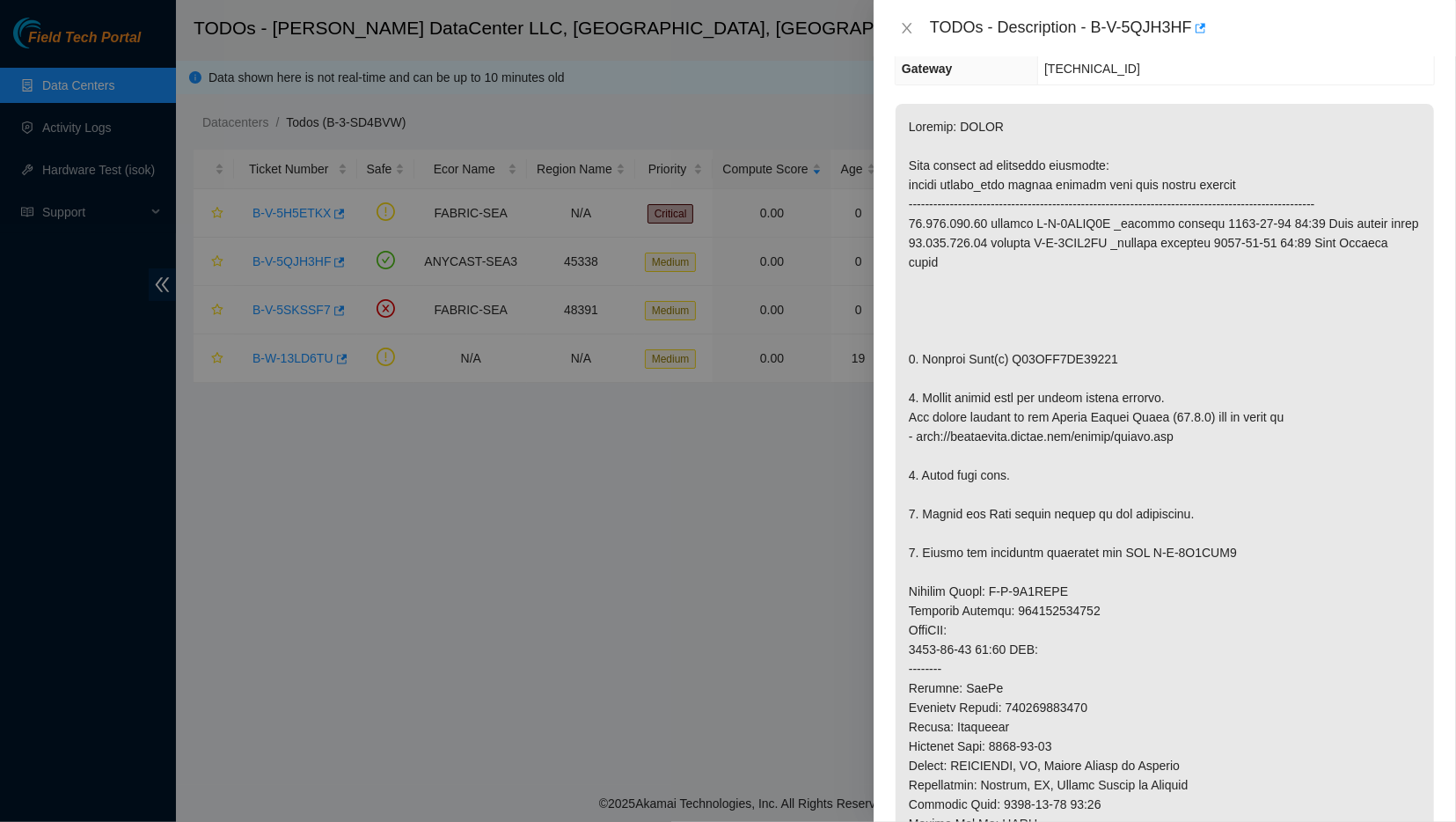
scroll to position [253, 0]
click at [1199, 97] on div "Problem Type Hardware Sub Type Disk Rack Number S4203.R0105 Machine Number 03:0…" at bounding box center [1166, 439] width 583 height 766
drag, startPoint x: 1086, startPoint y: 28, endPoint x: 1181, endPoint y: 24, distance: 95.1
click at [1181, 24] on div "TODOs - Description - B-V-5QJH3HF" at bounding box center [1182, 28] width 505 height 28
copy div "B-V-5QJH3HF"
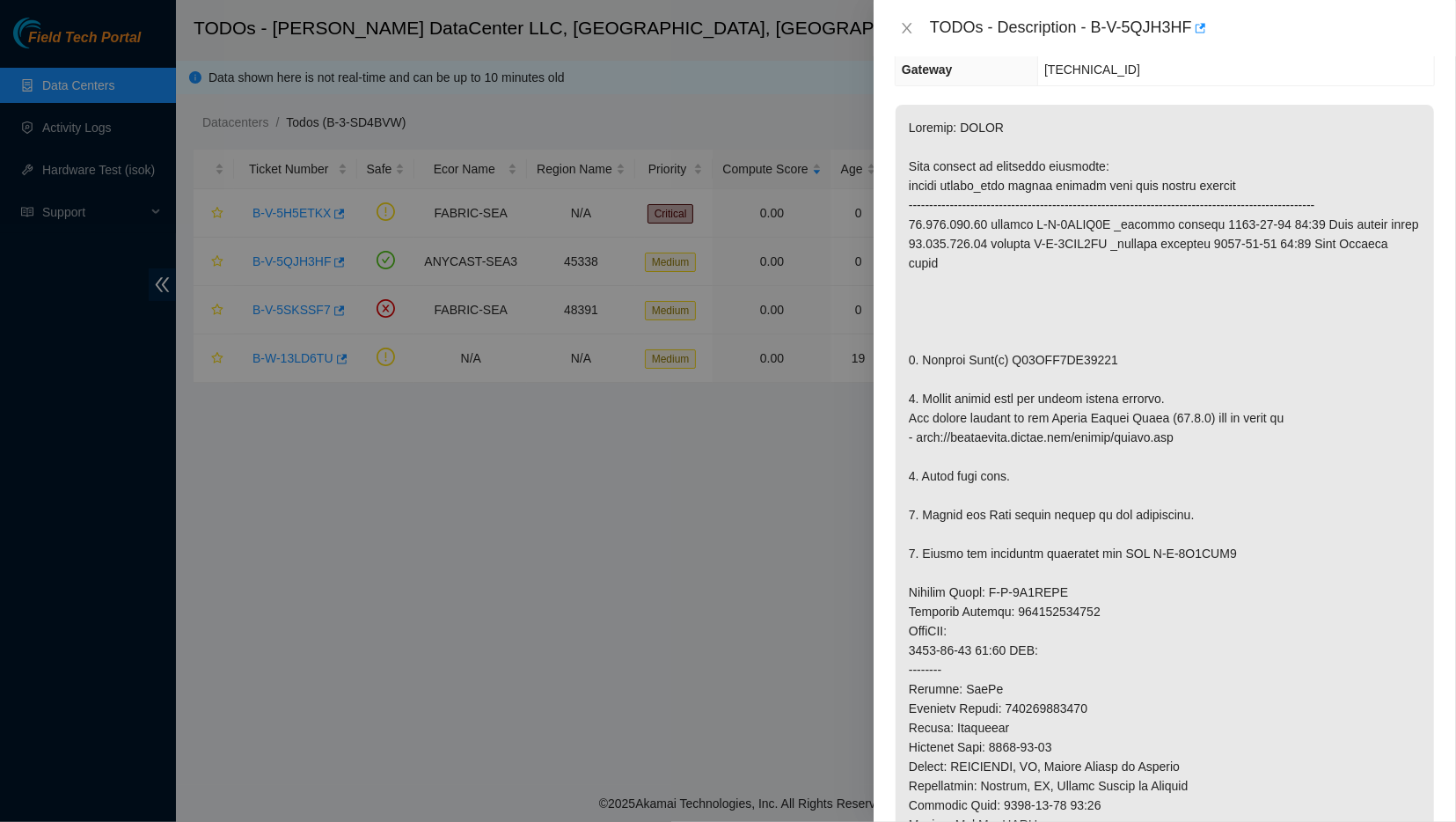
click at [1210, 343] on p at bounding box center [1165, 593] width 539 height 975
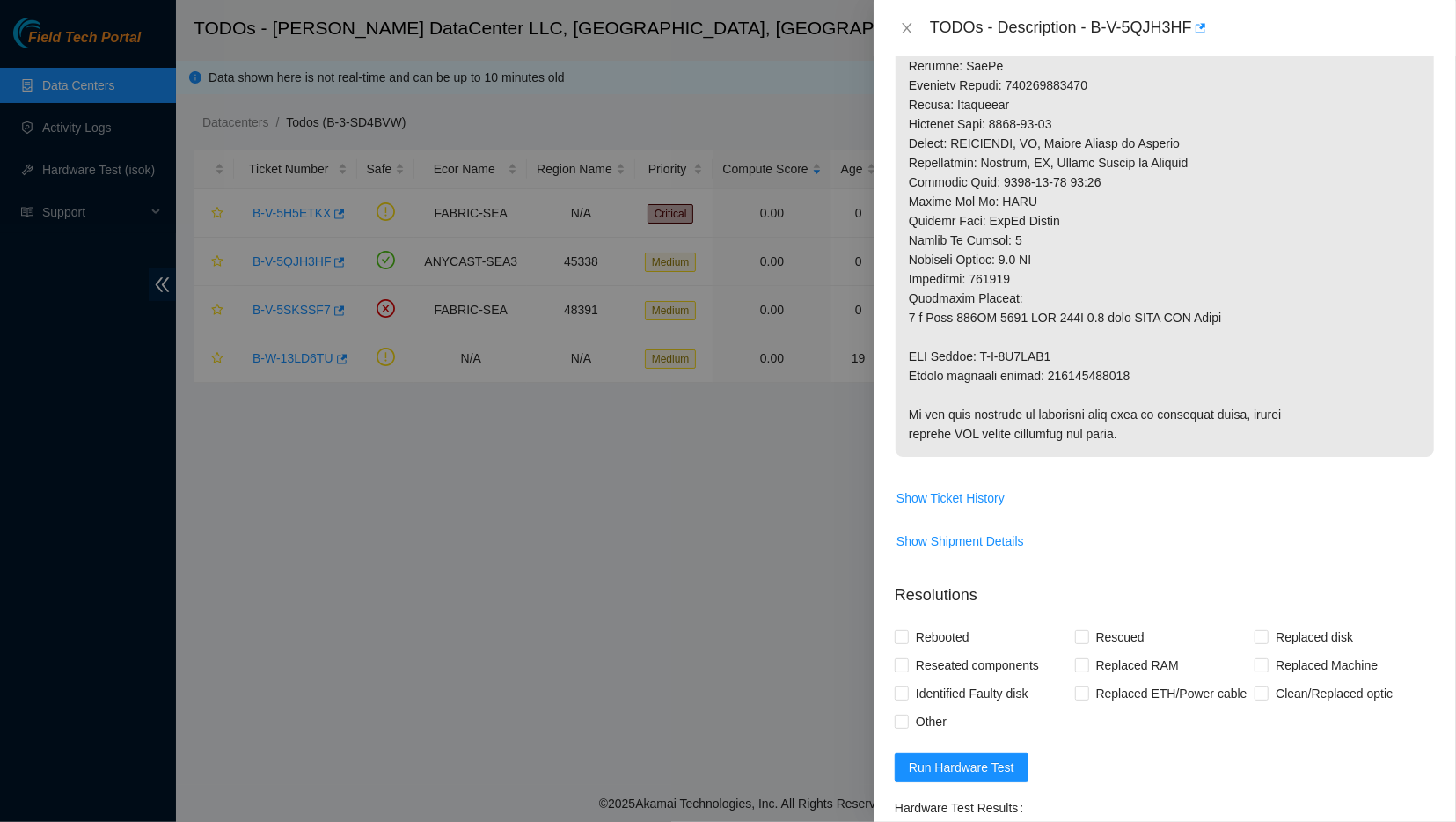
scroll to position [873, 0]
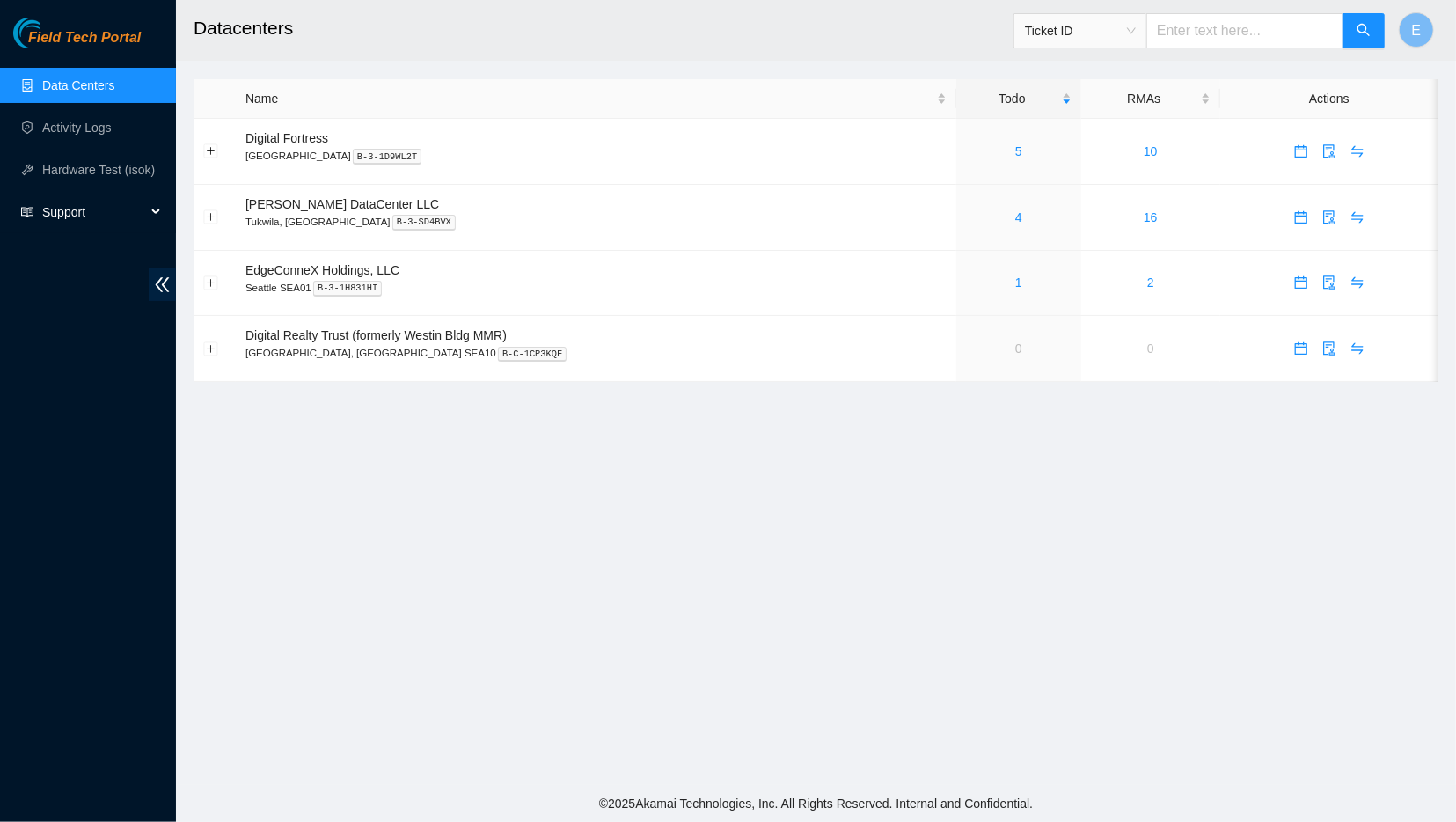
click at [93, 200] on span "Support" at bounding box center [94, 212] width 104 height 35
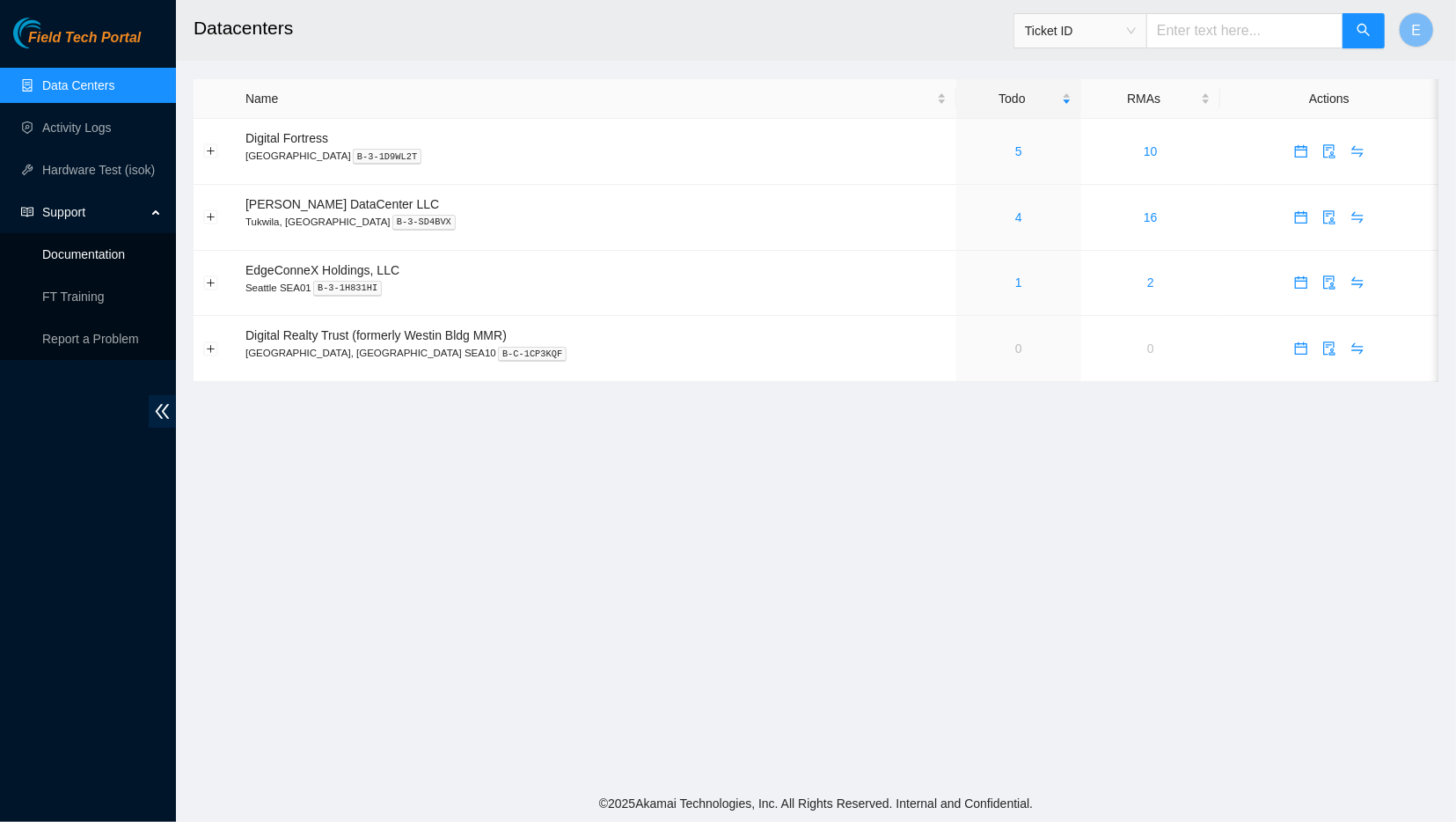
click at [92, 256] on link "Documentation" at bounding box center [83, 255] width 82 height 14
